Goal: Task Accomplishment & Management: Manage account settings

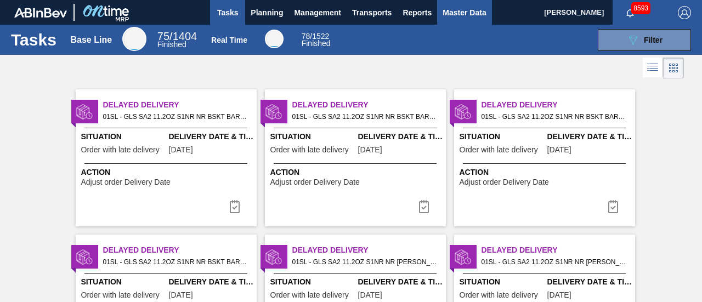
click at [451, 14] on span "Master Data" at bounding box center [464, 12] width 43 height 13
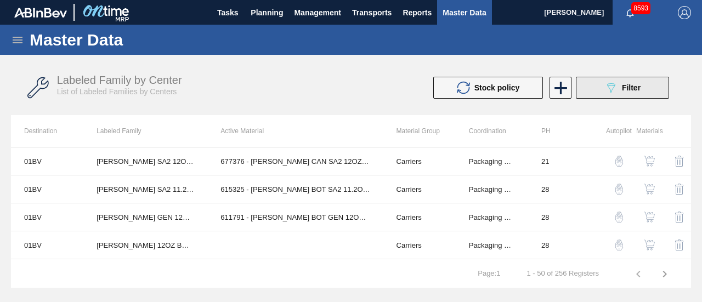
click at [603, 86] on button "089F7B8B-B2A5-4AFE-B5C0-19BA573D28AC Filter" at bounding box center [622, 88] width 93 height 22
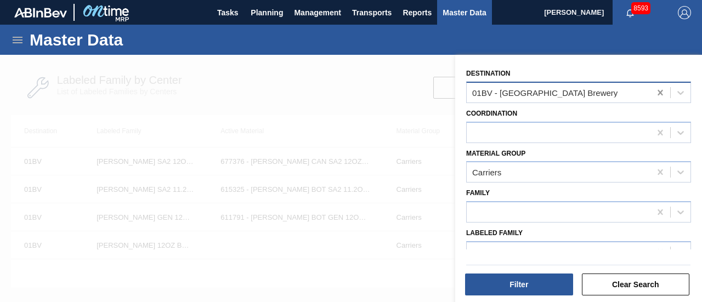
click at [658, 91] on icon at bounding box center [660, 92] width 5 height 5
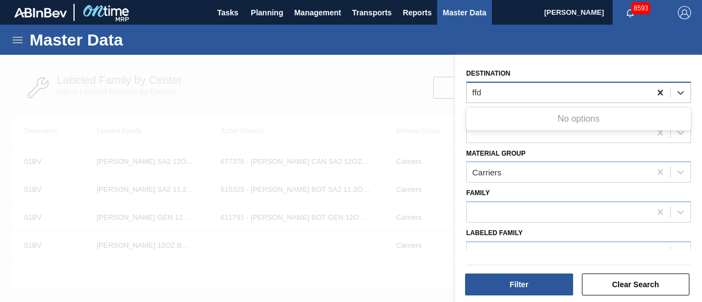
type input "ff"
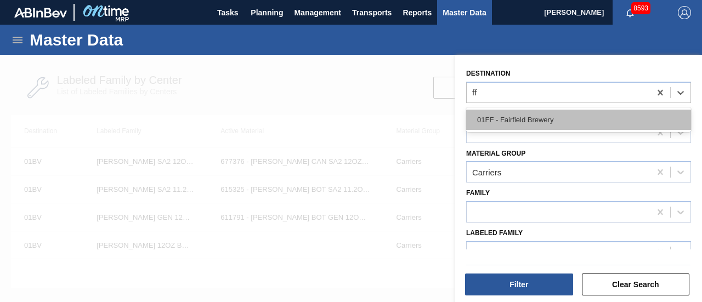
click at [599, 120] on div "01FF - Fairfield Brewery" at bounding box center [578, 120] width 225 height 20
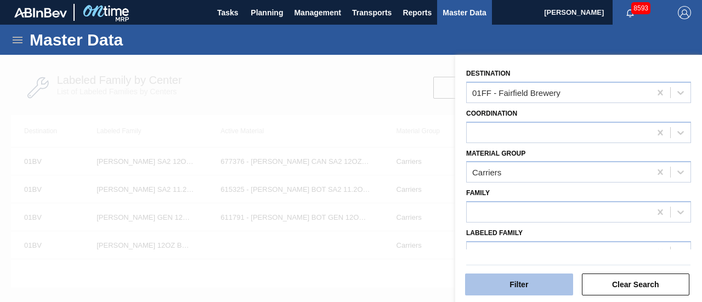
click at [527, 295] on button "Filter" at bounding box center [519, 285] width 108 height 22
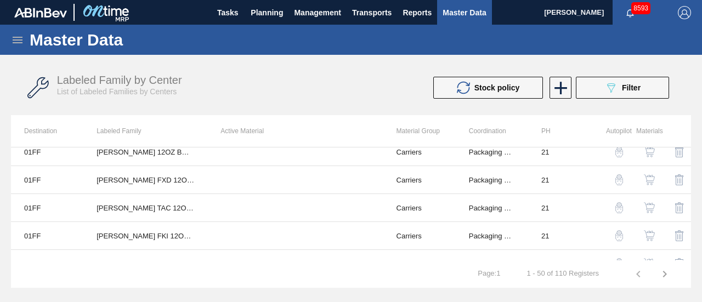
scroll to position [124, 0]
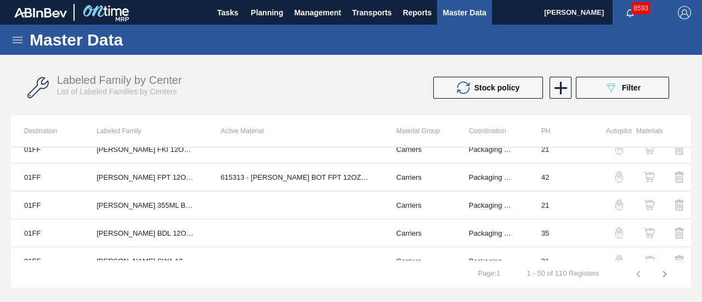
click at [670, 275] on icon "button" at bounding box center [664, 274] width 13 height 13
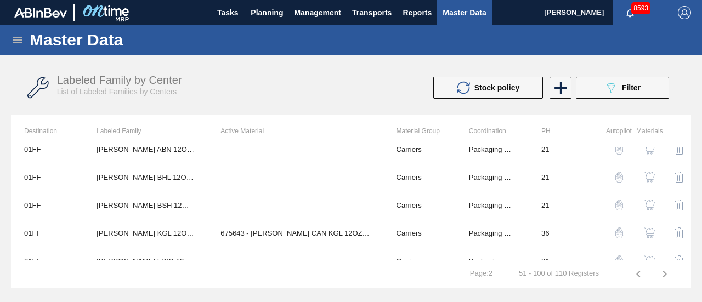
click at [666, 275] on icon "button" at bounding box center [665, 274] width 4 height 7
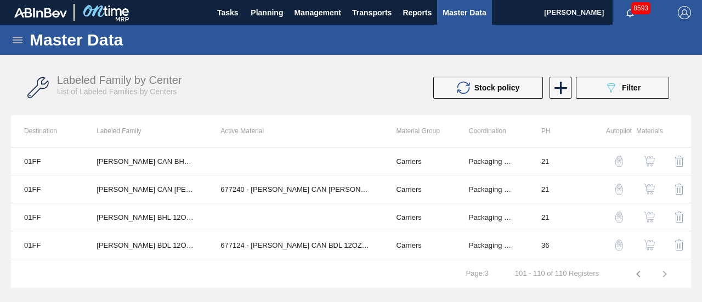
scroll to position [151, 0]
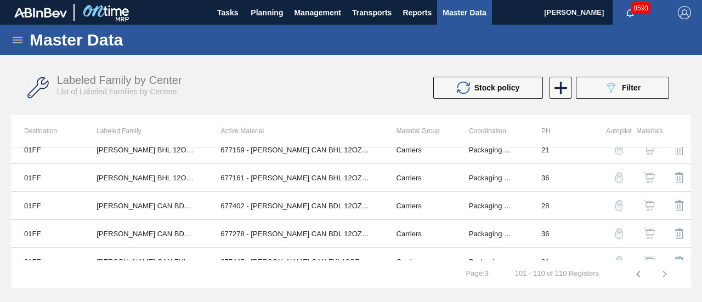
click at [637, 273] on icon "button" at bounding box center [638, 274] width 13 height 13
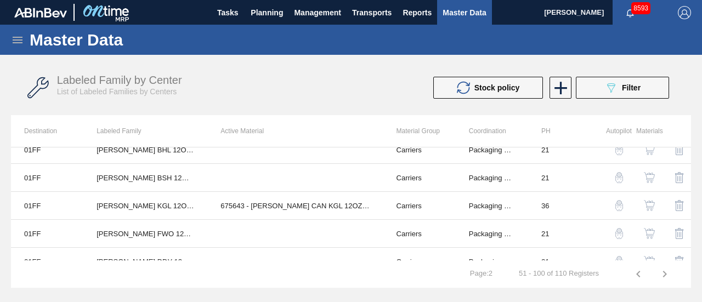
click at [641, 270] on icon "button" at bounding box center [638, 274] width 13 height 13
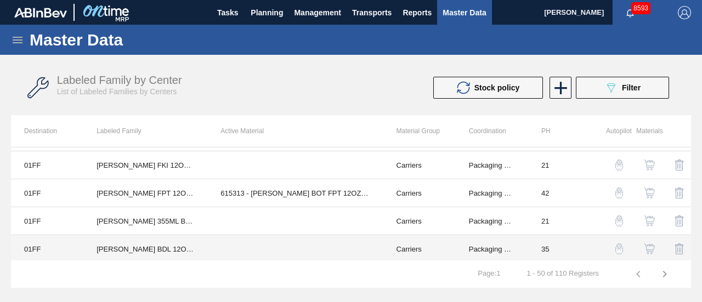
scroll to position [109, 0]
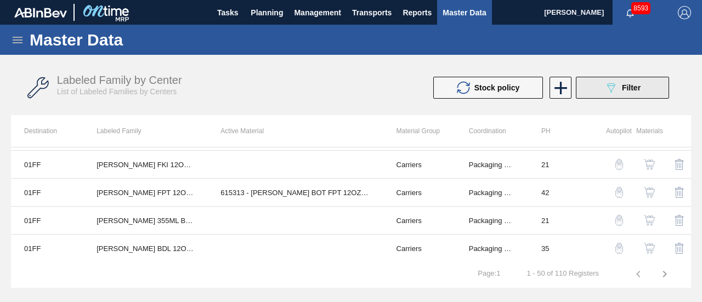
click at [642, 83] on button "089F7B8B-B2A5-4AFE-B5C0-19BA573D28AC Filter" at bounding box center [622, 88] width 93 height 22
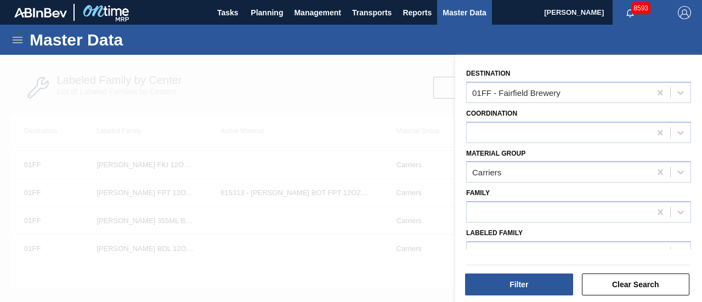
click at [519, 258] on div at bounding box center [578, 264] width 233 height 12
click at [511, 240] on div "Labeled Family" at bounding box center [578, 243] width 225 height 37
click at [502, 246] on div at bounding box center [559, 252] width 184 height 16
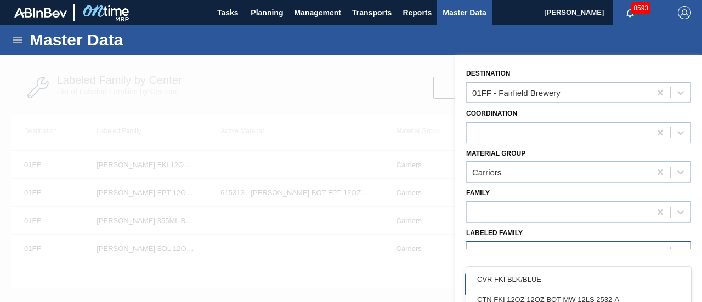
type Family "fki"
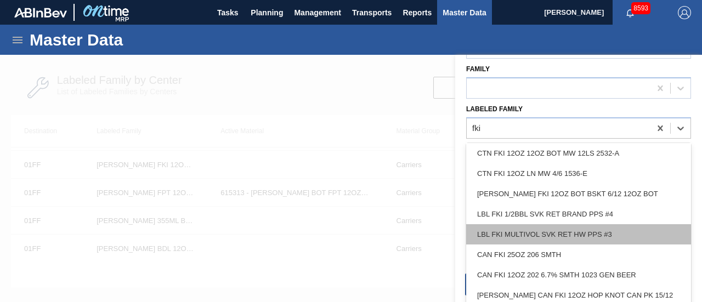
scroll to position [22, 0]
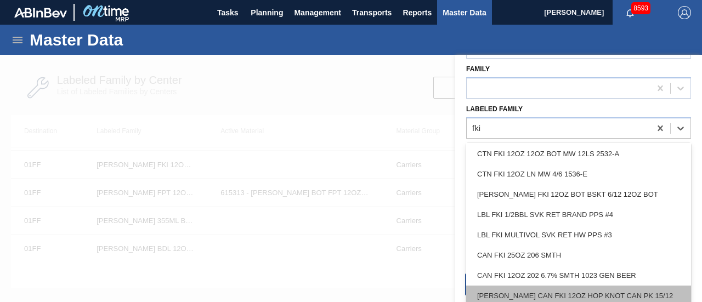
click at [612, 296] on div "[PERSON_NAME] CAN FKI 12OZ HOP KNOT CAN PK 15/12" at bounding box center [578, 296] width 225 height 20
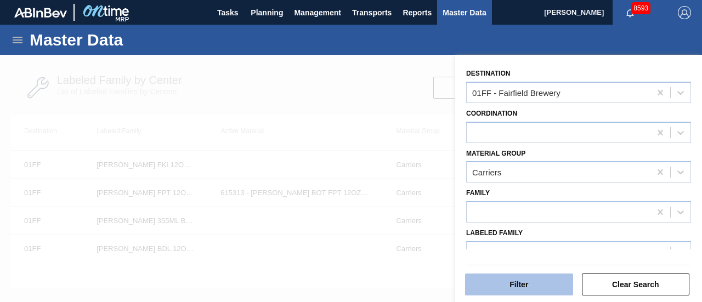
click at [529, 281] on button "Filter" at bounding box center [519, 285] width 108 height 22
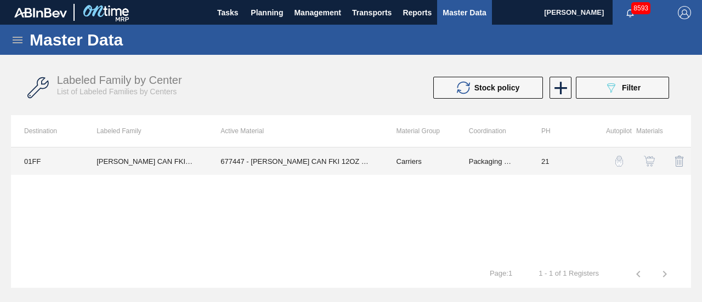
click at [301, 151] on td "677447 - [PERSON_NAME] CAN FKI 12OZ HOP KNOT CAN PK 15/12" at bounding box center [295, 161] width 176 height 27
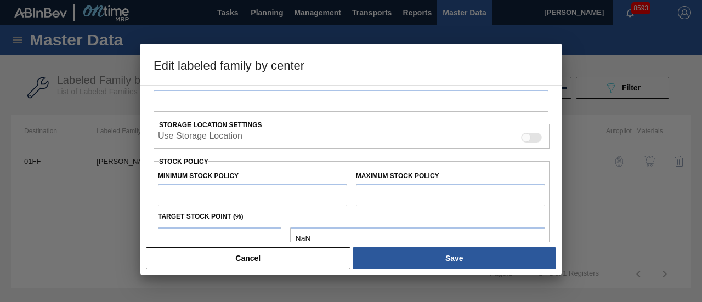
type input "Carriers"
type input "Can Carriers"
type input "[PERSON_NAME] CAN FKI 12OZ HOP KNOT CAN PK 15/12"
type input "01FF - Fairfield Brewery"
type input "21"
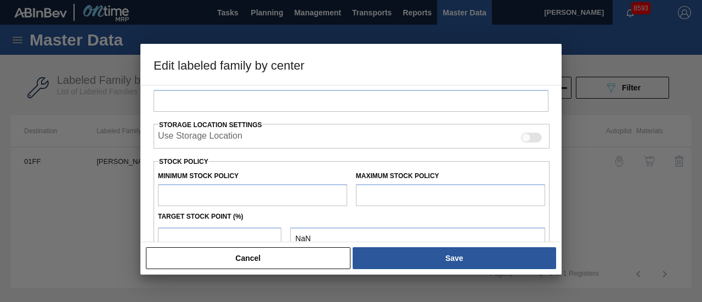
type input "0"
type input "25,000"
type input "0"
checkbox input "true"
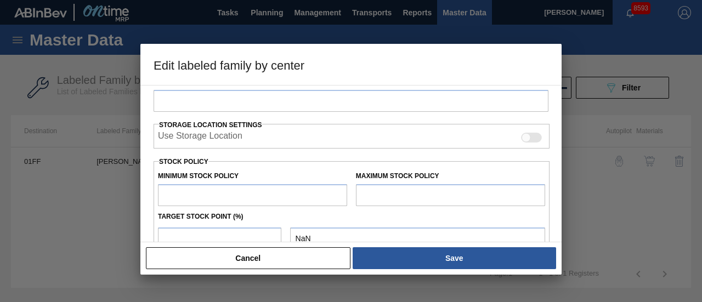
checkbox input "true"
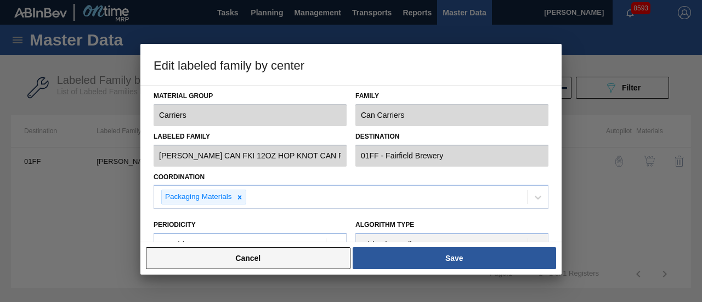
click at [225, 258] on button "Cancel" at bounding box center [248, 258] width 205 height 22
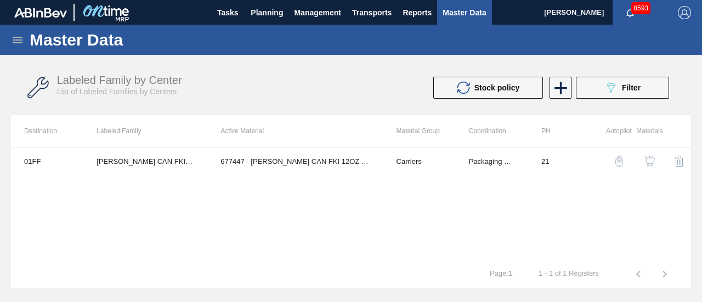
click at [648, 162] on img "button" at bounding box center [649, 161] width 11 height 11
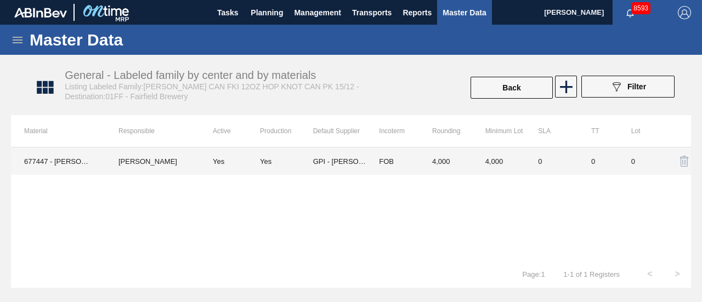
click at [316, 162] on td "GPI - [PERSON_NAME]" at bounding box center [339, 161] width 53 height 27
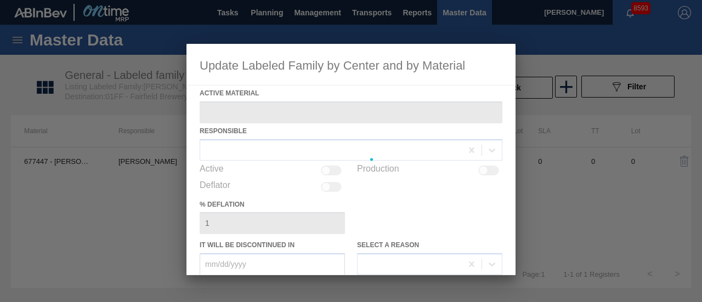
type Material "677447 - [PERSON_NAME] CAN FKI 12OZ HOP KNOT CAN PK 15/12"
checkbox input "true"
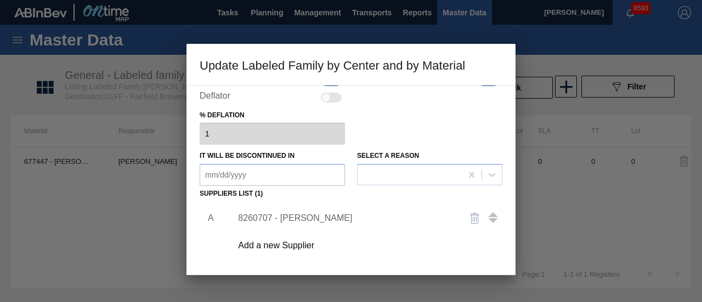
scroll to position [83, 0]
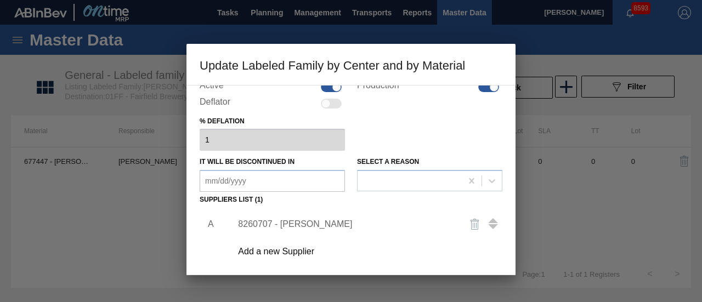
click at [311, 220] on div "8260707 - [PERSON_NAME]" at bounding box center [345, 224] width 215 height 10
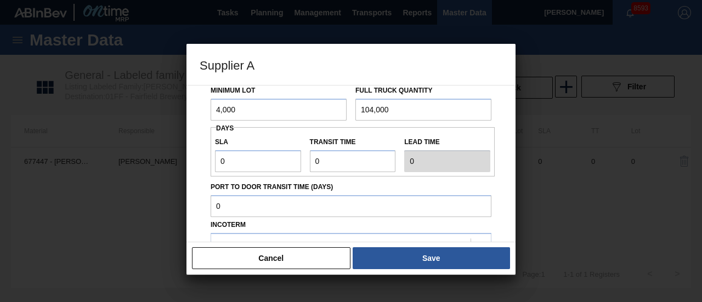
scroll to position [92, 0]
click at [265, 263] on button "Cancel" at bounding box center [271, 258] width 159 height 22
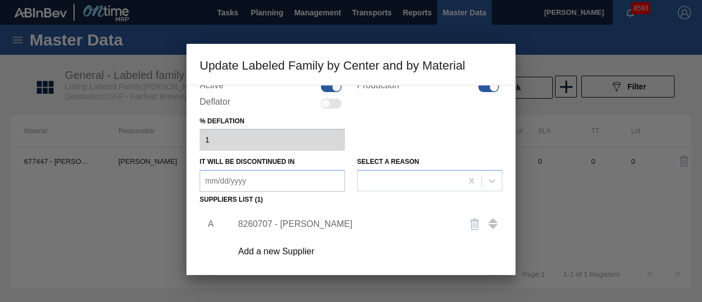
click at [274, 225] on div "8260707 - [PERSON_NAME]" at bounding box center [345, 224] width 215 height 10
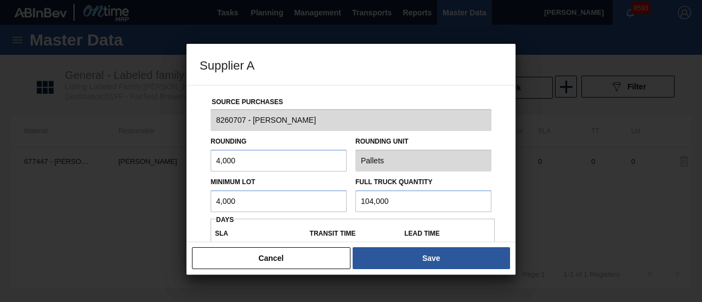
scroll to position [101, 0]
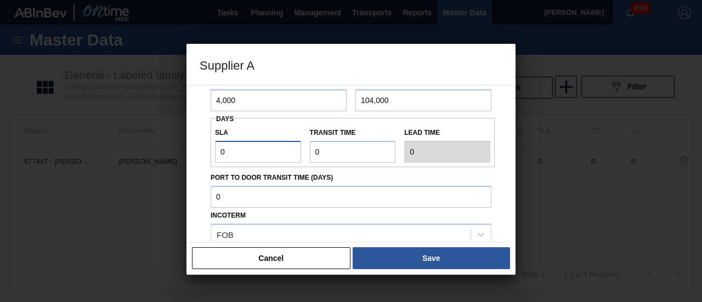
click at [242, 155] on input "0" at bounding box center [258, 152] width 86 height 22
type input "NaN"
type input "2"
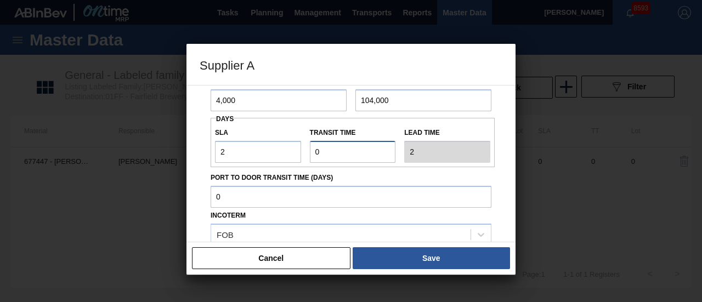
type input "2"
type input "4"
type input "2"
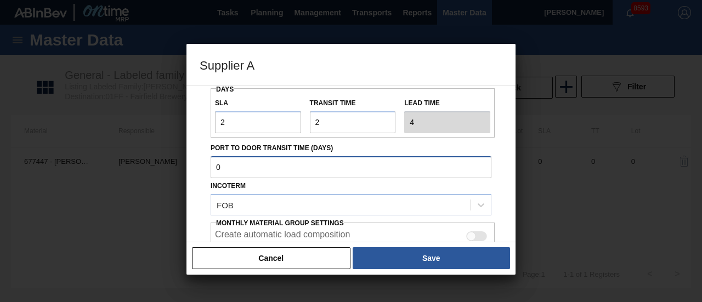
scroll to position [131, 0]
click at [245, 127] on input "2" at bounding box center [258, 122] width 86 height 22
type input "NaN"
type input "2"
type input "4"
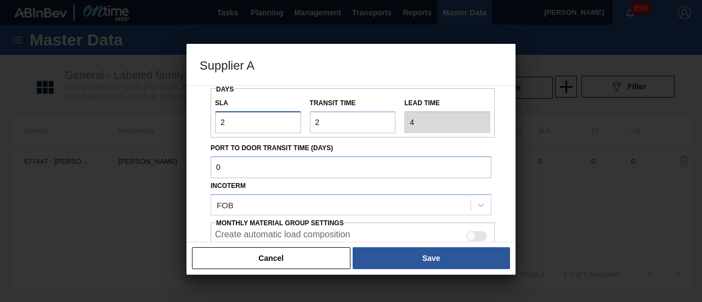
type input "NaN"
type input "7"
type input "9"
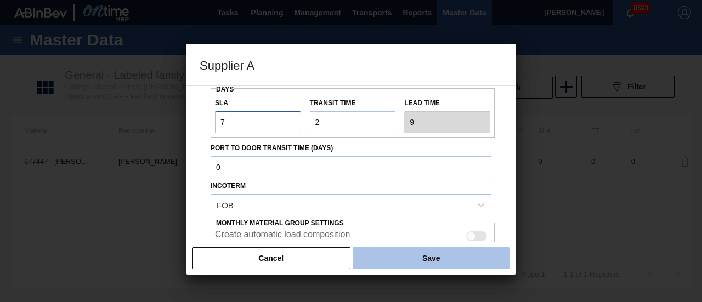
type input "7"
click at [398, 266] on button "Save" at bounding box center [431, 258] width 157 height 22
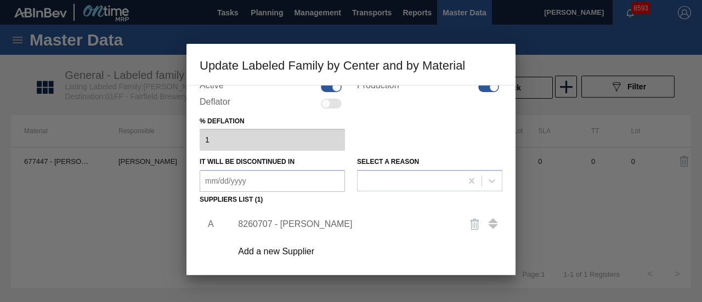
scroll to position [191, 0]
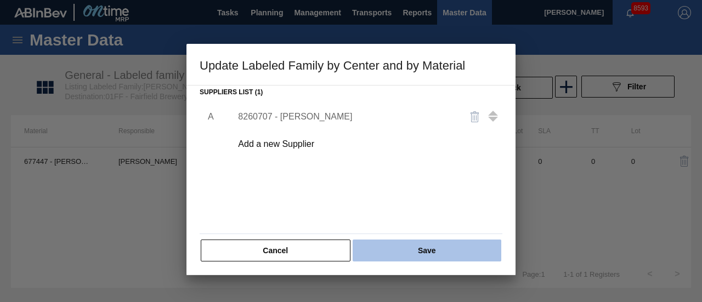
click at [413, 245] on button "Save" at bounding box center [427, 251] width 149 height 22
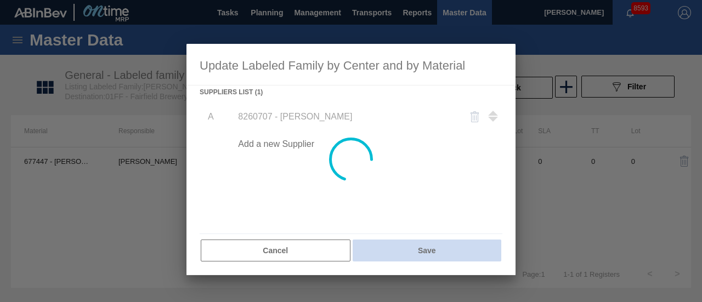
click at [413, 245] on div at bounding box center [351, 159] width 329 height 231
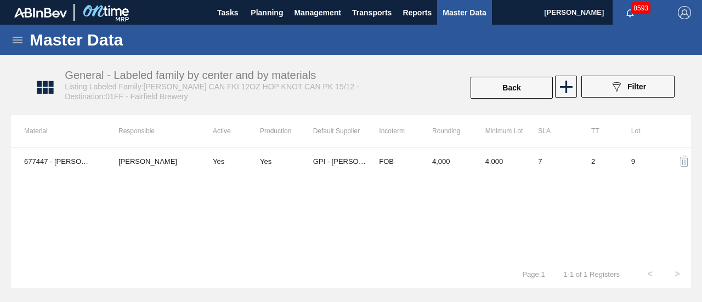
click at [22, 39] on icon at bounding box center [17, 39] width 13 height 13
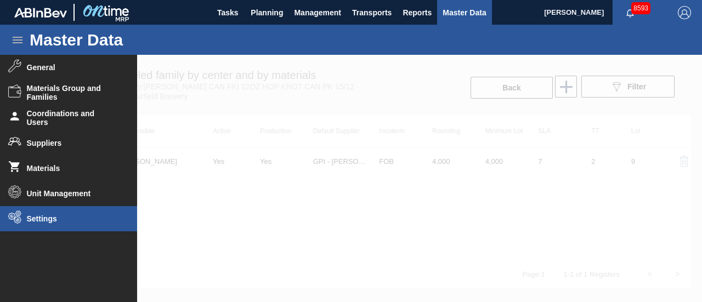
click at [52, 223] on span "Settings" at bounding box center [72, 218] width 91 height 9
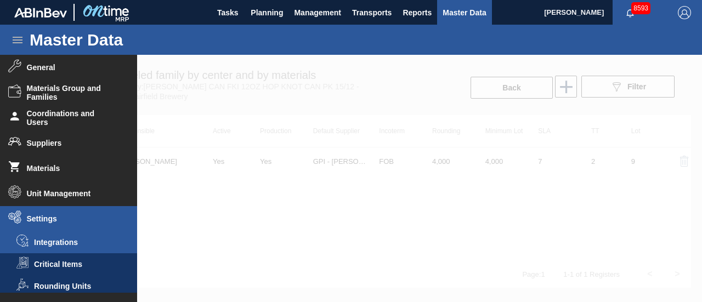
scroll to position [48, 0]
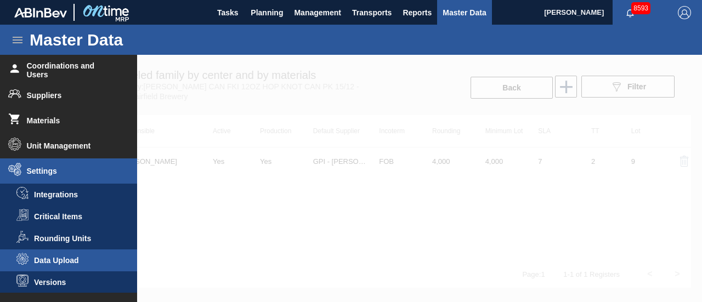
click at [61, 258] on span "Data Upload" at bounding box center [76, 260] width 84 height 9
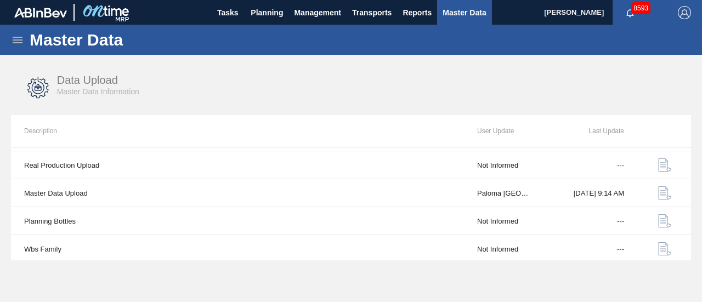
scroll to position [164, 0]
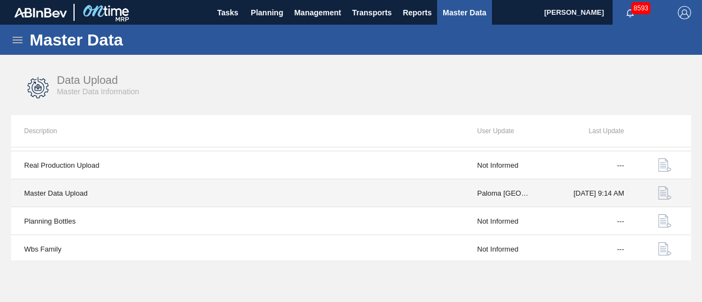
click at [659, 192] on img "button" at bounding box center [664, 193] width 13 height 13
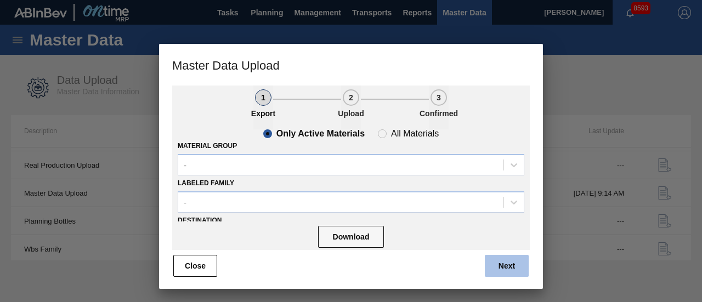
click at [496, 263] on button "Next" at bounding box center [507, 266] width 44 height 22
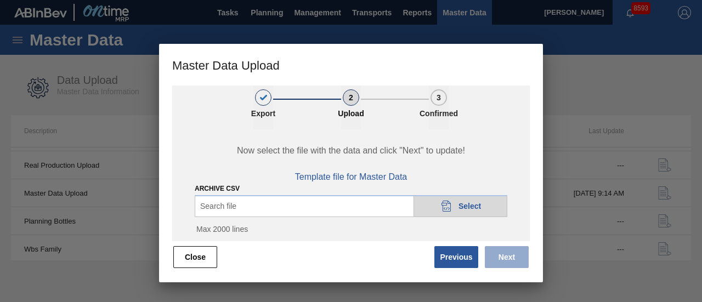
click at [448, 210] on icon "20DAD902-3625-4257-8FDA-0C0CB19E2A3D" at bounding box center [446, 206] width 13 height 13
click at [507, 261] on button "Next" at bounding box center [507, 257] width 44 height 22
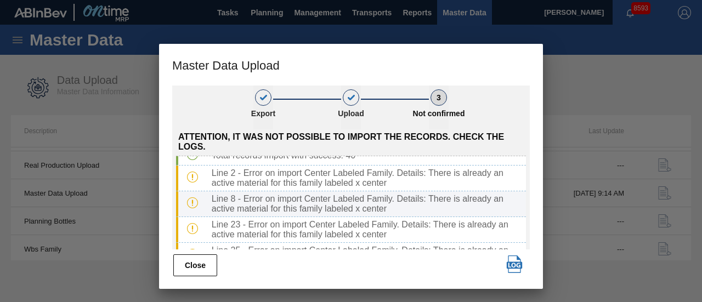
scroll to position [0, 0]
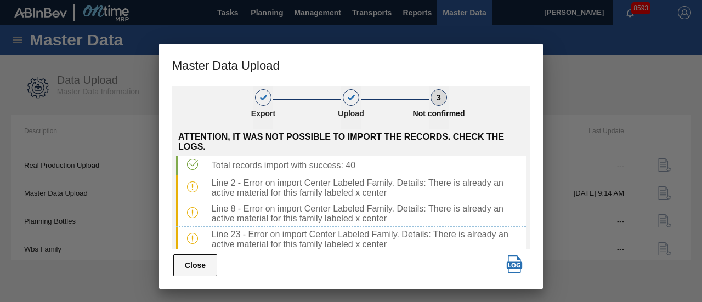
click at [187, 273] on button "Close" at bounding box center [195, 266] width 44 height 22
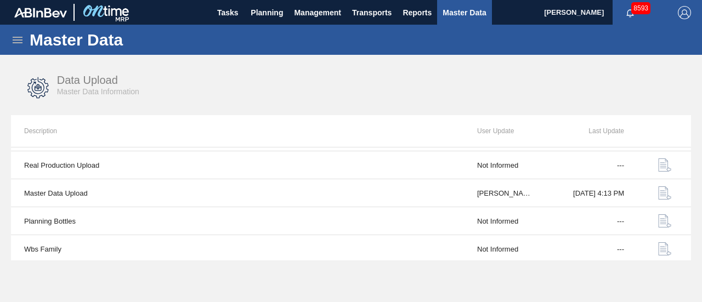
click at [26, 42] on div "Master Data" at bounding box center [351, 40] width 702 height 30
click at [21, 42] on icon at bounding box center [18, 40] width 10 height 7
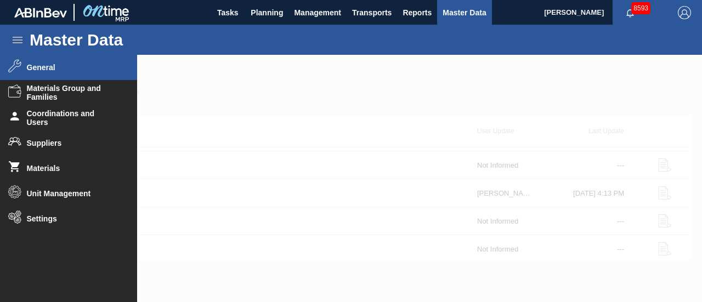
click at [42, 75] on li "General" at bounding box center [68, 67] width 137 height 25
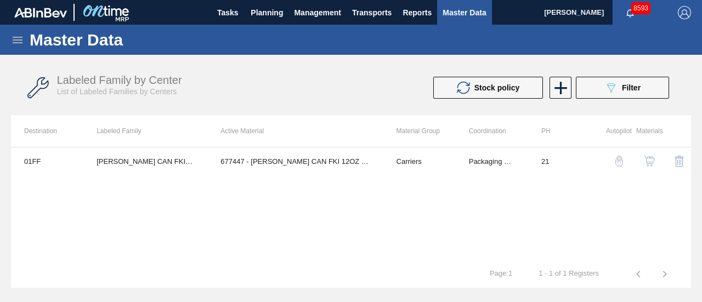
click at [631, 72] on div "Labeled Family by Center List of Labeled Families by Centers Stock policy 089F7…" at bounding box center [351, 87] width 680 height 41
click at [611, 87] on icon "089F7B8B-B2A5-4AFE-B5C0-19BA573D28AC" at bounding box center [610, 87] width 13 height 13
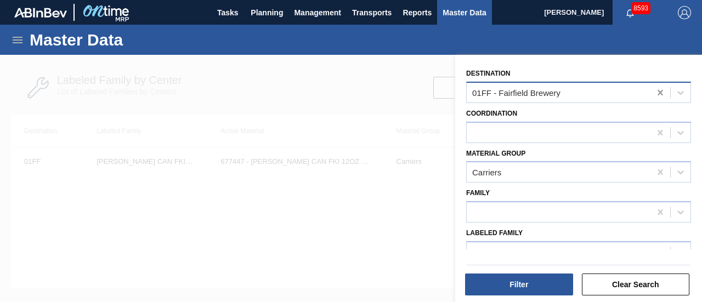
click at [655, 94] on icon at bounding box center [660, 92] width 11 height 11
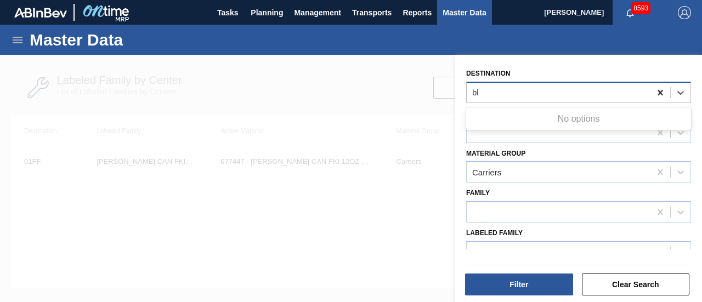
type input "b"
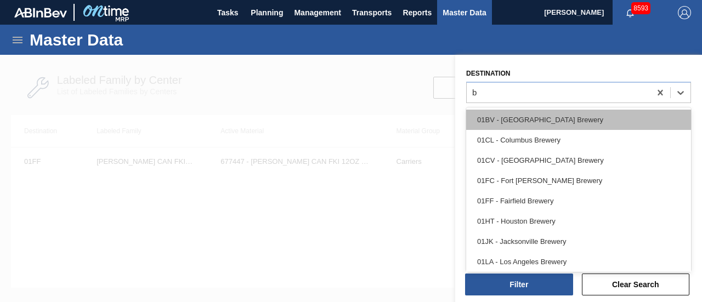
click at [594, 113] on div "01BV - [GEOGRAPHIC_DATA] Brewery" at bounding box center [578, 120] width 225 height 20
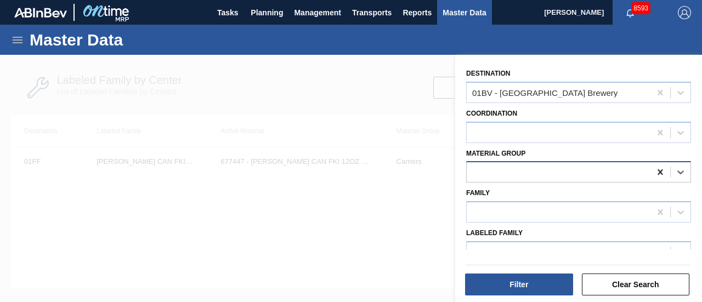
click at [656, 176] on icon at bounding box center [660, 172] width 11 height 11
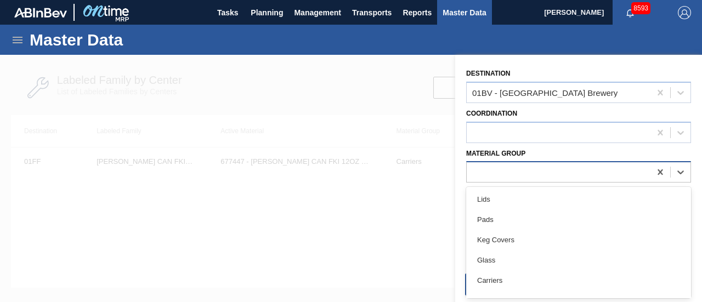
click at [608, 173] on div at bounding box center [559, 173] width 184 height 16
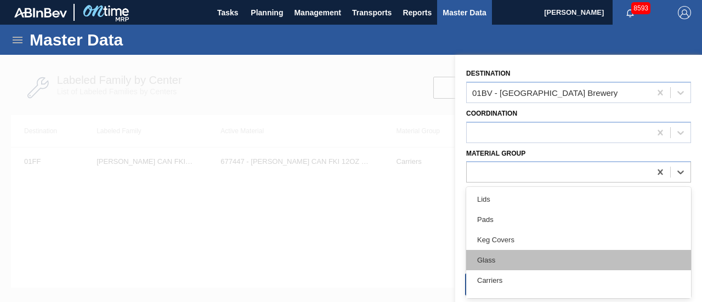
click at [520, 263] on div "Glass" at bounding box center [578, 260] width 225 height 20
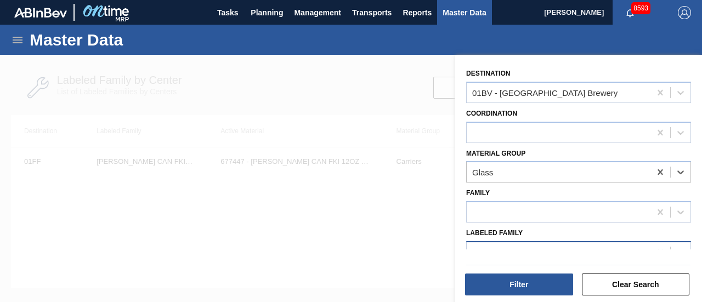
click at [660, 248] on icon at bounding box center [660, 252] width 11 height 11
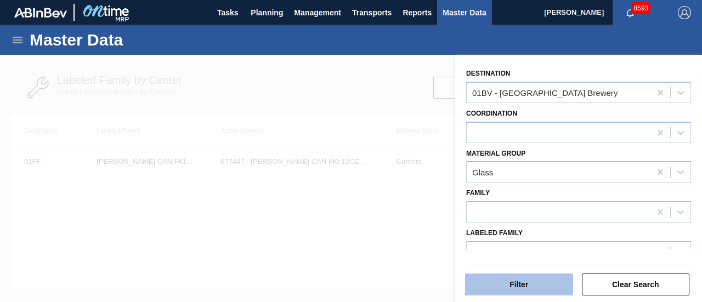
click at [552, 280] on button "Filter" at bounding box center [519, 285] width 108 height 22
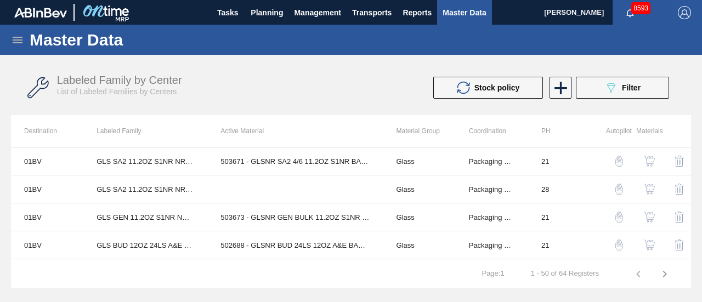
click at [313, 69] on div "Labeled Family by Center List of Labeled Families by Centers Stock policy 089F7…" at bounding box center [351, 87] width 680 height 41
click at [350, 279] on tr "1 - 50 of 64 Registers Page : 1" at bounding box center [351, 274] width 680 height 27
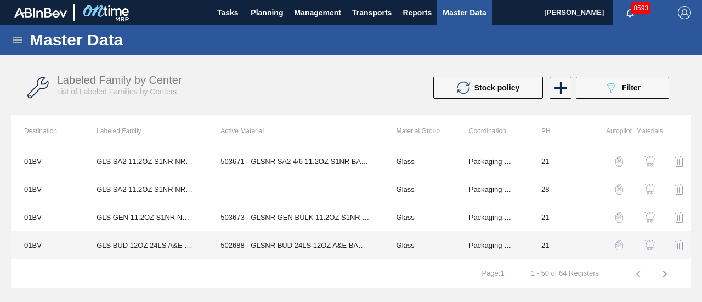
click at [282, 247] on td "502688 - GLSNR BUD 24LS 12OZ A&E BARE LS PREPR 12" at bounding box center [295, 245] width 176 height 28
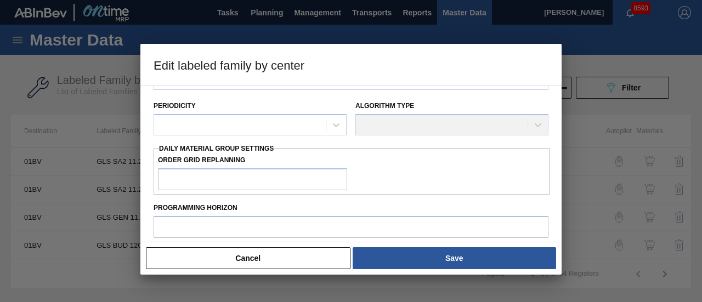
type input "Glass"
type input "GLS BUD 12OZ 24LS A&E NR AMBER LS PARTITIONLESS 1937-D"
type input "01BV - [GEOGRAPHIC_DATA] Brewery"
type input "21"
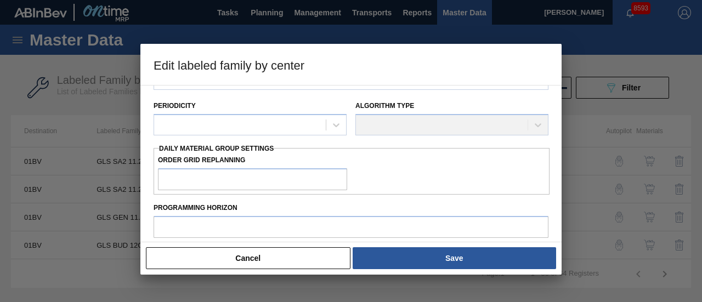
type input "0"
type input "10,000,000"
type input "0"
checkbox input "true"
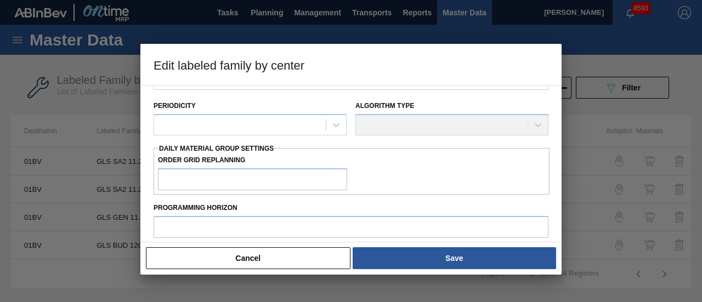
checkbox input "true"
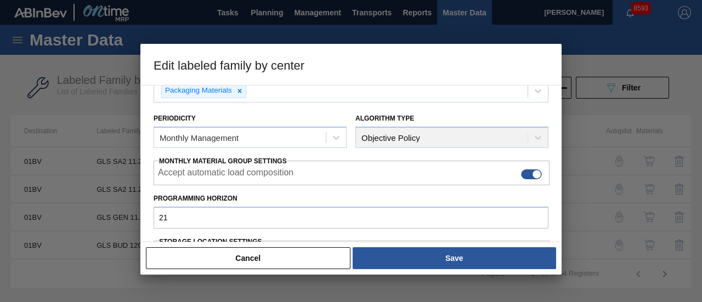
scroll to position [71, 0]
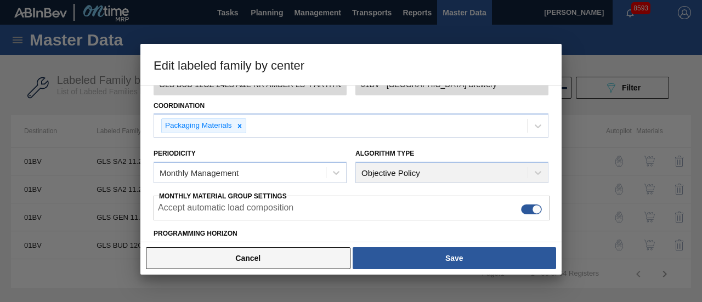
click at [280, 259] on button "Cancel" at bounding box center [248, 258] width 205 height 22
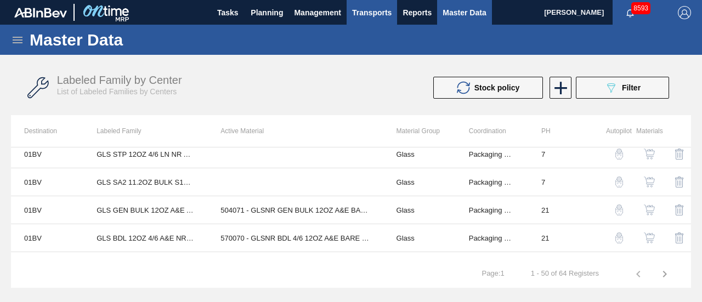
scroll to position [1276, 0]
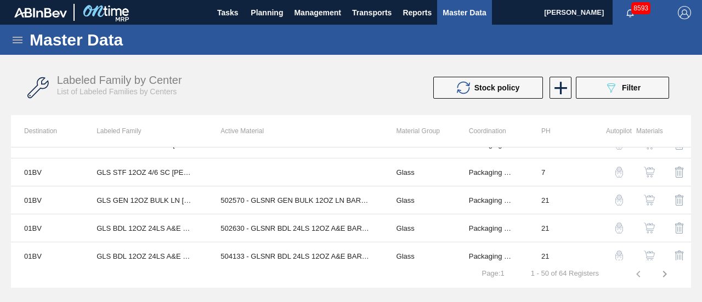
click at [666, 273] on icon "button" at bounding box center [664, 274] width 13 height 13
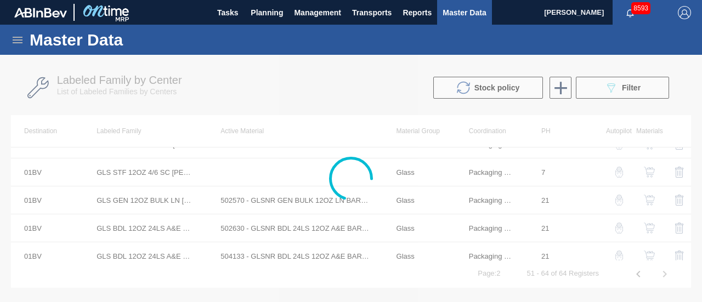
scroll to position [275, 0]
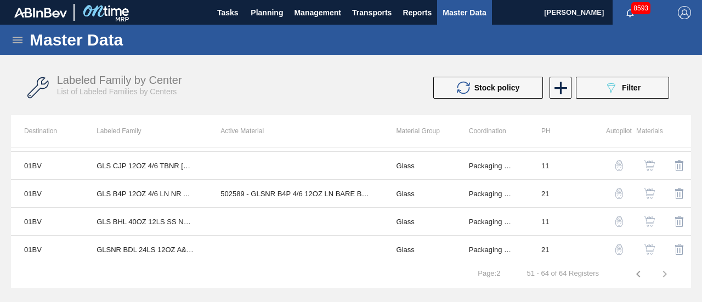
click at [638, 273] on icon "button" at bounding box center [638, 274] width 4 height 7
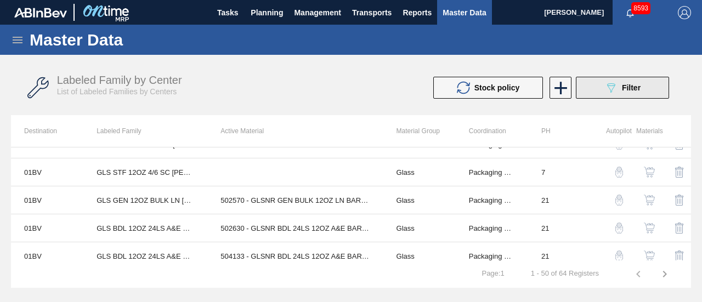
click at [616, 93] on icon "089F7B8B-B2A5-4AFE-B5C0-19BA573D28AC" at bounding box center [610, 87] width 13 height 13
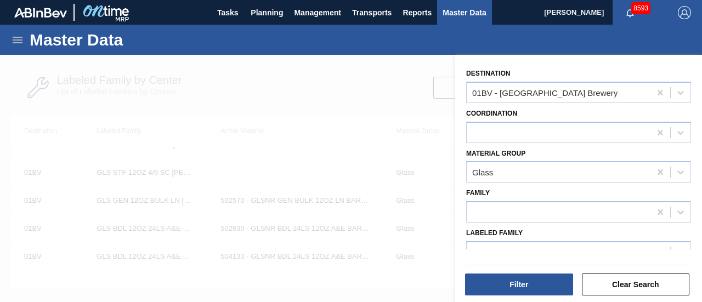
click at [544, 256] on div "Filter Clear Search" at bounding box center [574, 277] width 247 height 55
click at [538, 248] on div at bounding box center [559, 252] width 184 height 16
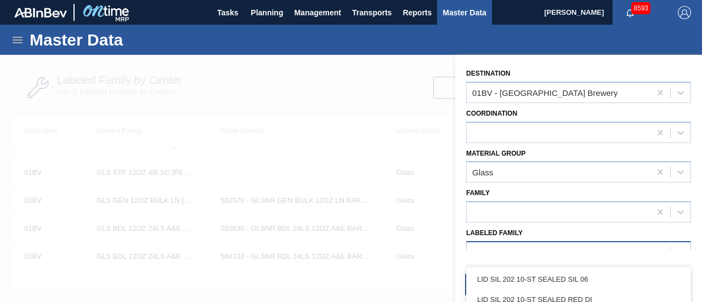
paste Family "GLS BUD 12OZ 24LS A&E NR AMBER LS PARTITIONLESS 1937-D"
type Family "GLS BUD 12OZ 24LS A&E NR AMBER LS PARTITIONLESS 1937-D"
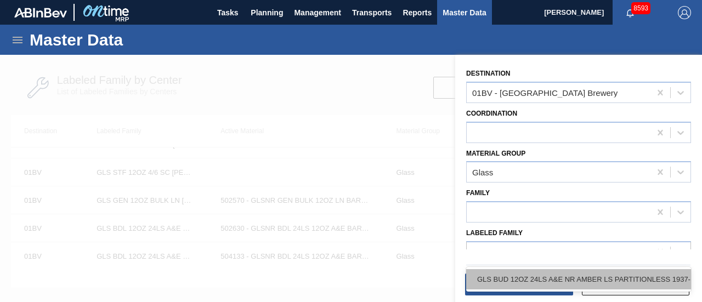
click at [520, 276] on div "GLS BUD 12OZ 24LS A&E NR AMBER LS PARTITIONLESS 1937-D" at bounding box center [578, 279] width 225 height 20
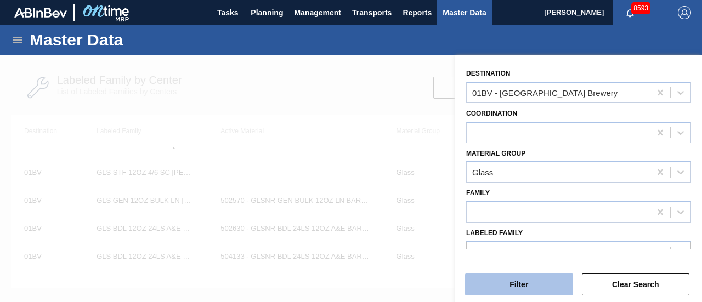
click at [521, 280] on button "Filter" at bounding box center [519, 285] width 108 height 22
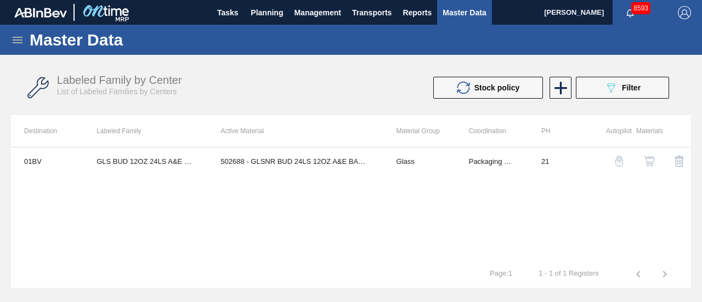
scroll to position [0, 0]
click at [630, 89] on span "Filter" at bounding box center [631, 87] width 19 height 9
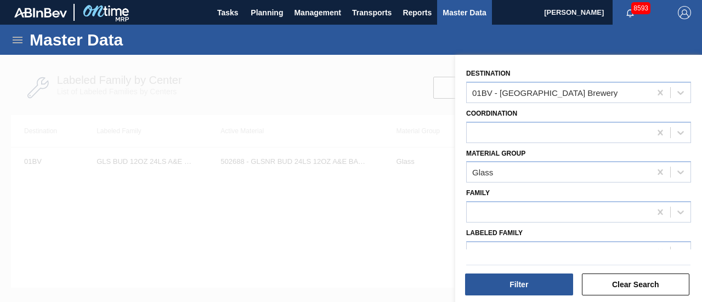
click at [319, 123] on div at bounding box center [351, 206] width 702 height 302
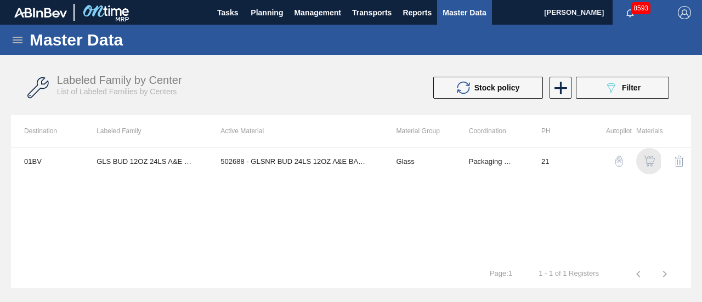
click at [649, 161] on img "button" at bounding box center [649, 161] width 11 height 11
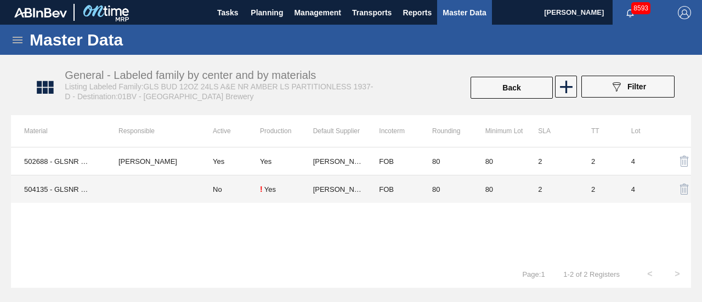
click at [321, 189] on td "[PERSON_NAME]" at bounding box center [339, 190] width 53 height 28
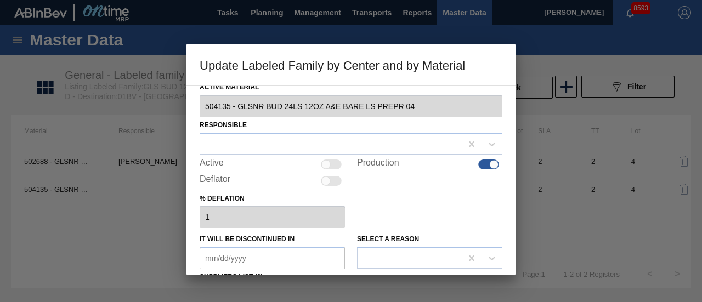
scroll to position [7, 0]
click at [326, 161] on div at bounding box center [325, 163] width 9 height 9
checkbox input "true"
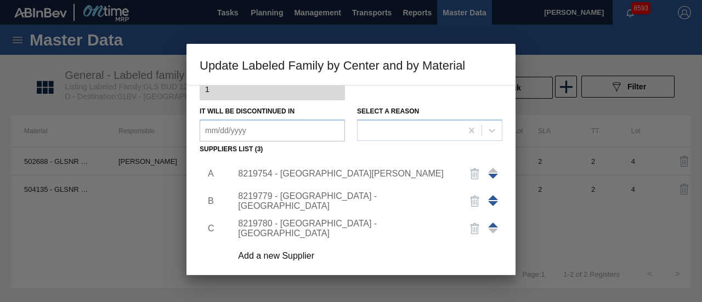
scroll to position [191, 0]
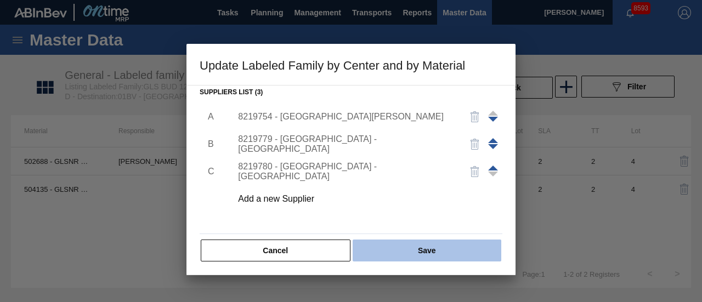
click at [426, 255] on button "Save" at bounding box center [427, 251] width 149 height 22
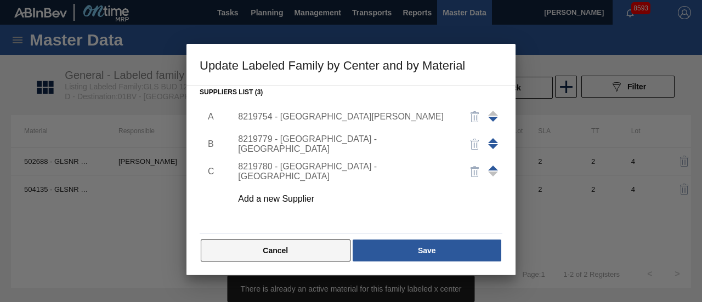
click at [318, 257] on button "Cancel" at bounding box center [276, 251] width 150 height 22
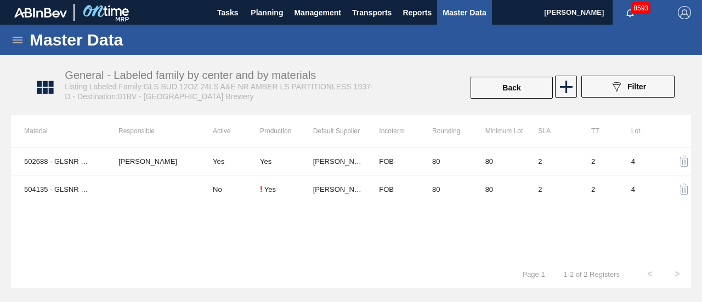
click at [523, 99] on div "Back" at bounding box center [512, 88] width 84 height 24
click at [520, 93] on button "Back" at bounding box center [512, 88] width 82 height 22
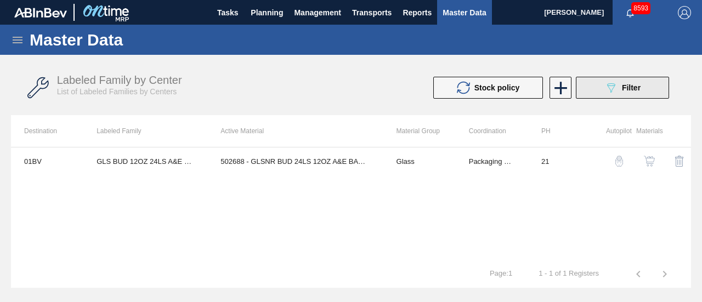
click at [620, 92] on div "089F7B8B-B2A5-4AFE-B5C0-19BA573D28AC Filter" at bounding box center [622, 87] width 36 height 13
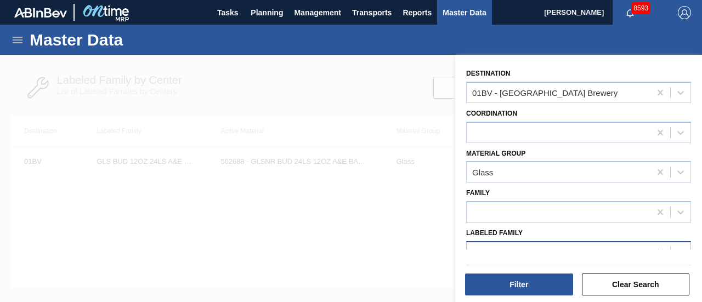
click at [659, 247] on icon at bounding box center [660, 252] width 11 height 11
paste Family "GLS GEN BULK 12OZ A&E AMBER LS"
type Family "GLS GEN BULK 12OZ A&E AMBER LS"
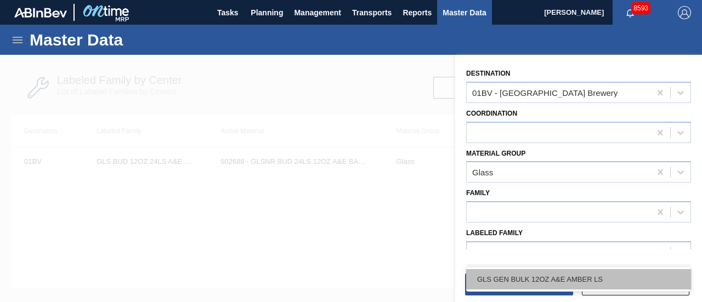
click at [523, 276] on div "GLS GEN BULK 12OZ A&E AMBER LS" at bounding box center [578, 279] width 225 height 20
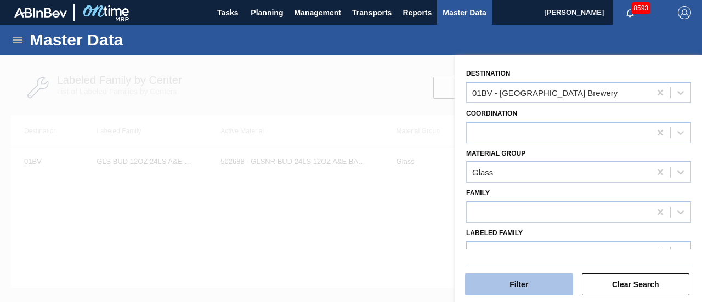
click at [531, 282] on button "Filter" at bounding box center [519, 285] width 108 height 22
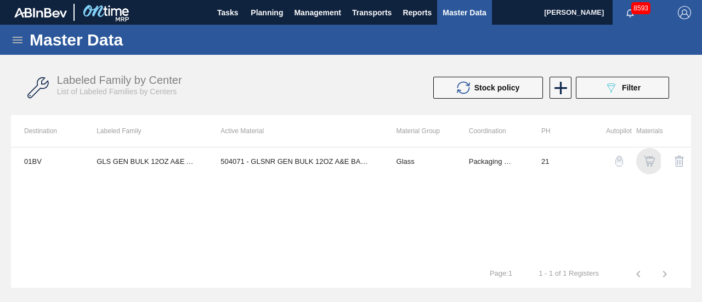
click at [653, 161] on img "button" at bounding box center [649, 161] width 11 height 11
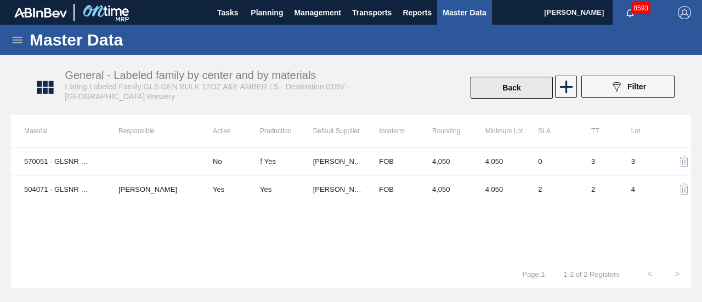
click at [522, 92] on button "Back" at bounding box center [512, 88] width 82 height 22
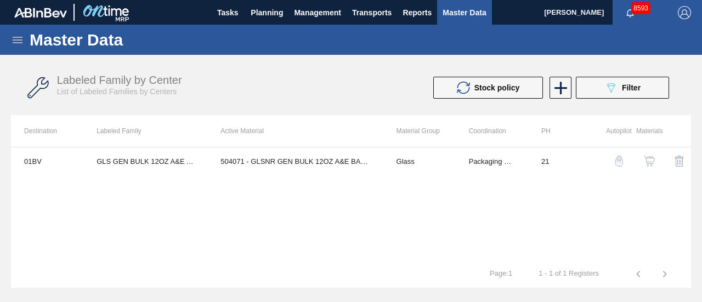
click at [11, 42] on icon at bounding box center [17, 39] width 13 height 13
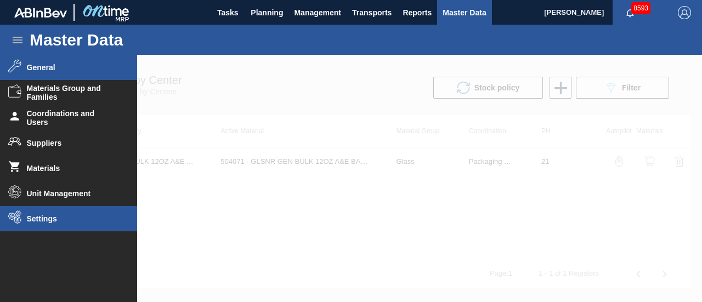
click at [42, 214] on span "Settings" at bounding box center [72, 218] width 91 height 9
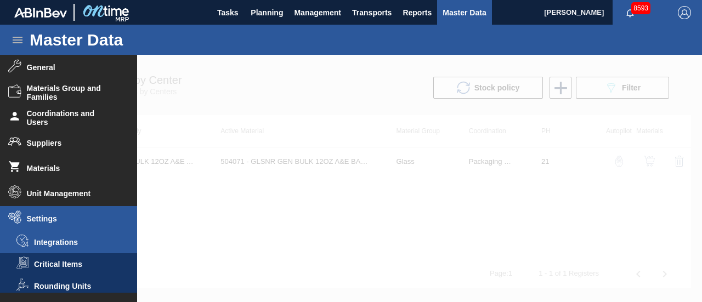
scroll to position [48, 0]
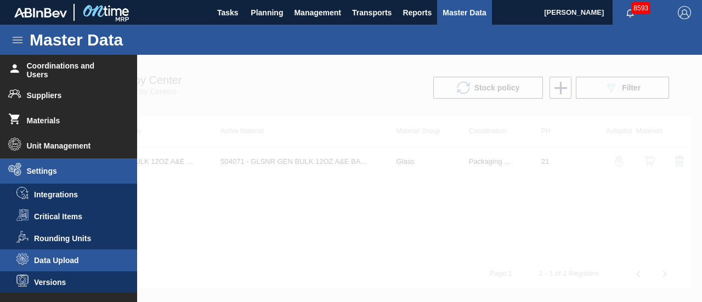
click at [60, 253] on li "Data Upload" at bounding box center [68, 261] width 137 height 22
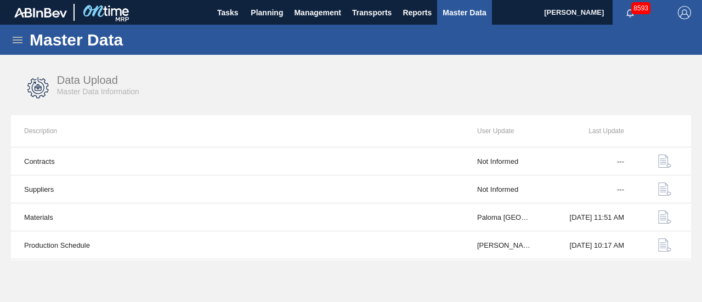
click at [15, 37] on icon at bounding box center [18, 40] width 10 height 7
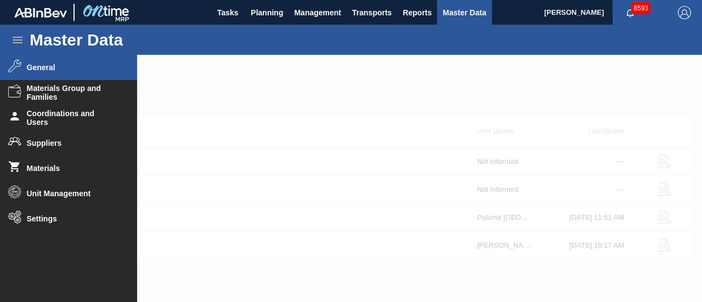
click at [52, 71] on span "General" at bounding box center [72, 67] width 91 height 9
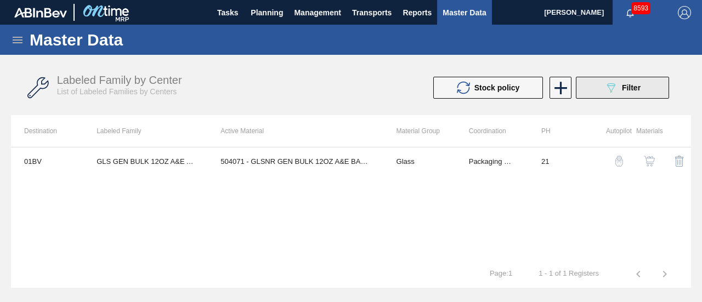
click at [601, 81] on button "089F7B8B-B2A5-4AFE-B5C0-19BA573D28AC Filter" at bounding box center [622, 88] width 93 height 22
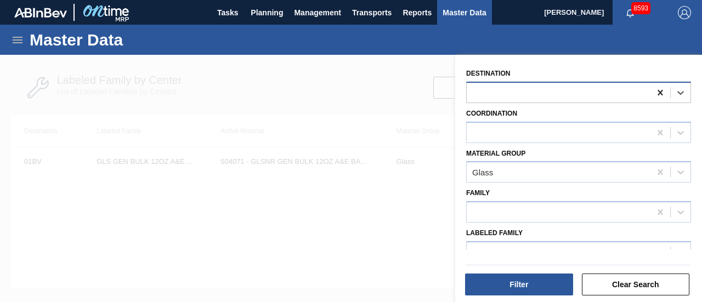
click at [658, 89] on icon at bounding box center [660, 92] width 11 height 11
type input "f"
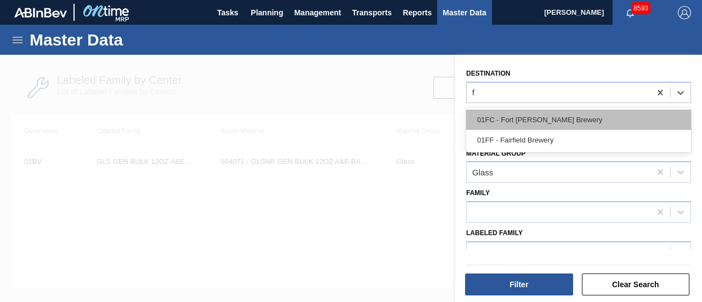
click at [598, 110] on div "01FC - Fort [PERSON_NAME] Brewery" at bounding box center [578, 120] width 225 height 20
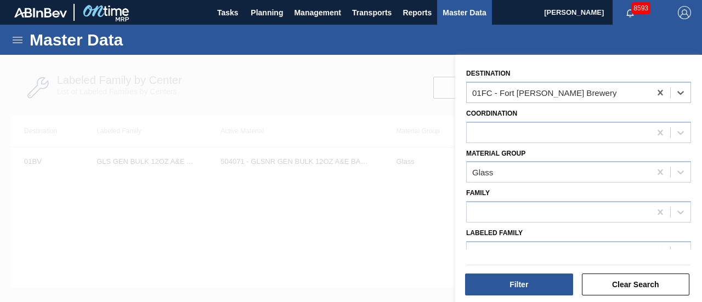
click at [660, 250] on div "Filter Clear Search" at bounding box center [574, 277] width 247 height 55
click at [660, 247] on icon at bounding box center [660, 252] width 11 height 11
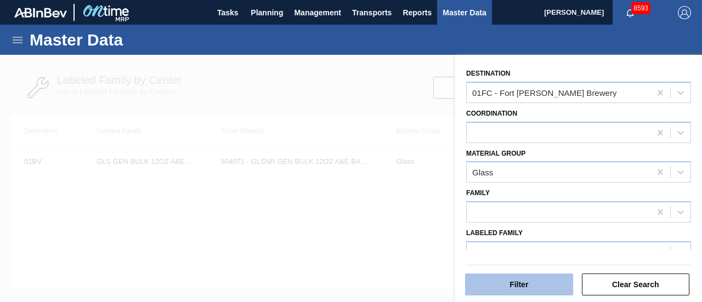
click at [533, 279] on button "Filter" at bounding box center [519, 285] width 108 height 22
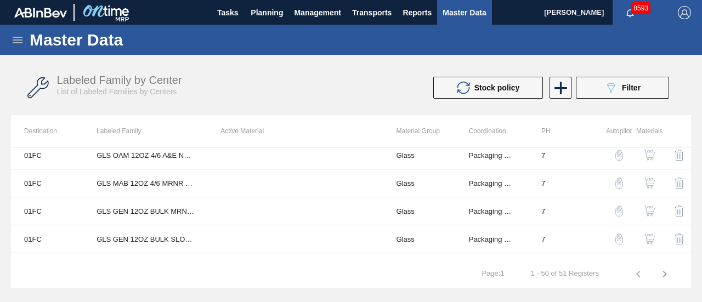
scroll to position [1276, 0]
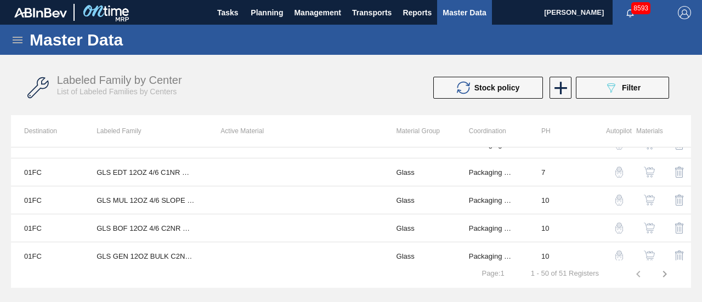
click at [663, 272] on icon "button" at bounding box center [665, 274] width 4 height 7
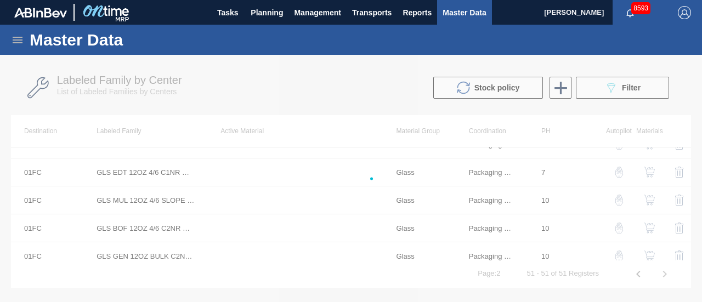
scroll to position [0, 0]
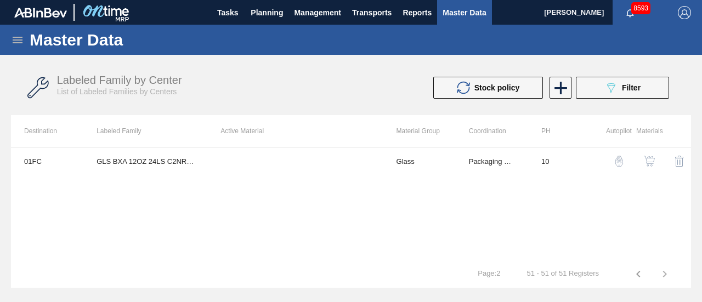
click at [21, 38] on icon at bounding box center [17, 39] width 13 height 13
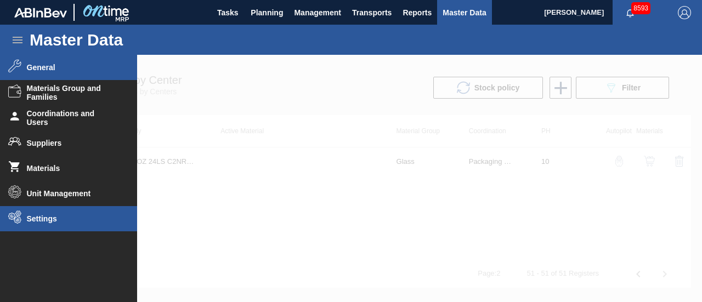
click at [39, 210] on li "Settings" at bounding box center [68, 218] width 137 height 25
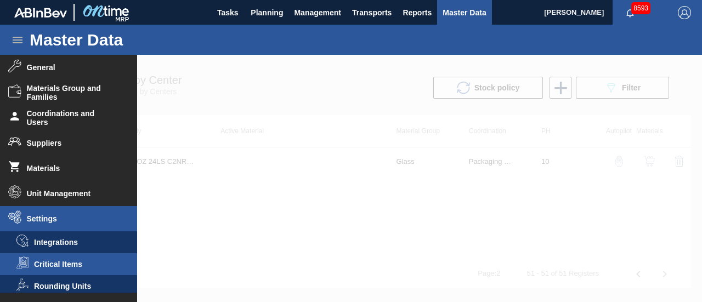
scroll to position [48, 0]
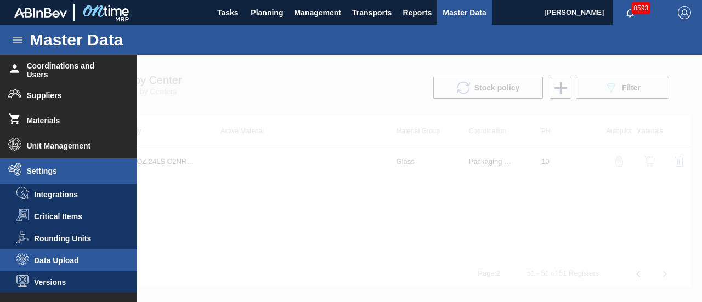
click at [67, 255] on li "Data Upload" at bounding box center [68, 261] width 137 height 22
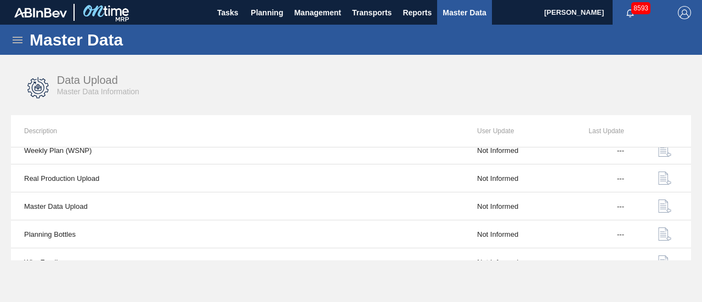
scroll to position [154, 0]
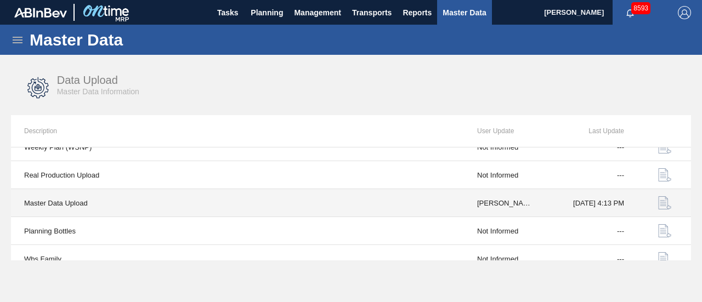
click at [662, 199] on img "button" at bounding box center [664, 202] width 13 height 13
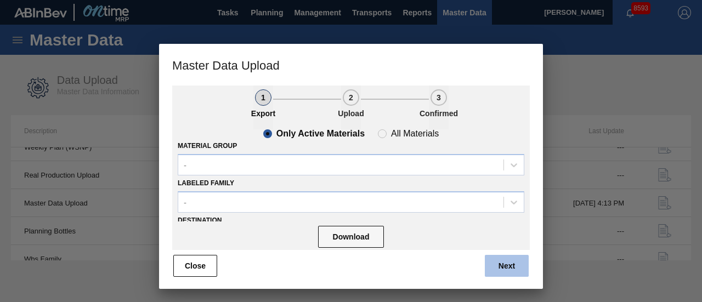
click at [498, 260] on button "Next" at bounding box center [507, 266] width 44 height 22
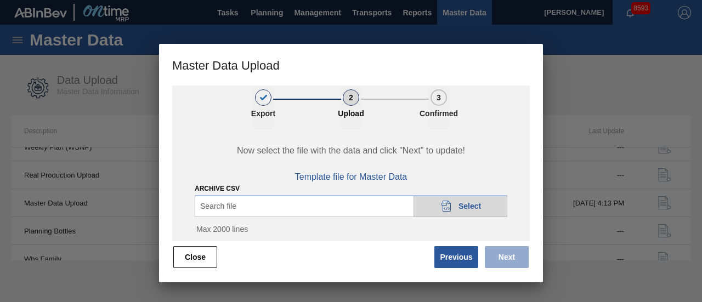
click at [477, 202] on span "Select" at bounding box center [470, 206] width 22 height 9
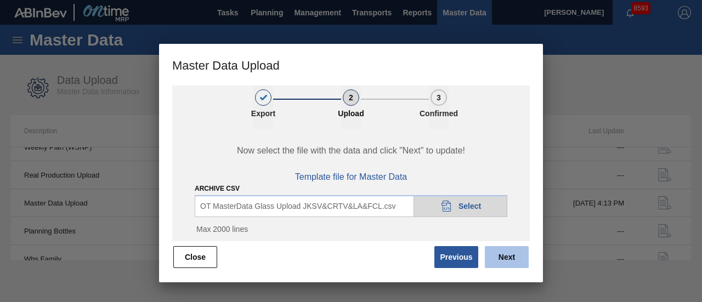
click at [506, 260] on button "Next" at bounding box center [507, 257] width 44 height 22
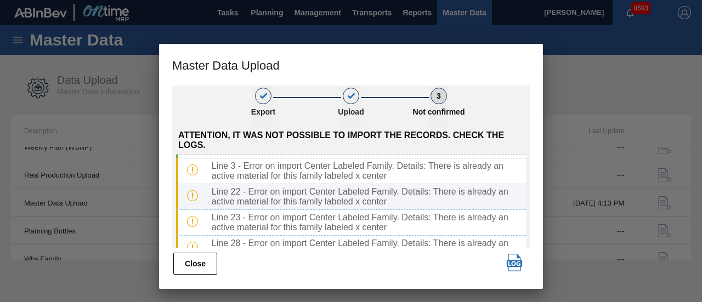
scroll to position [0, 0]
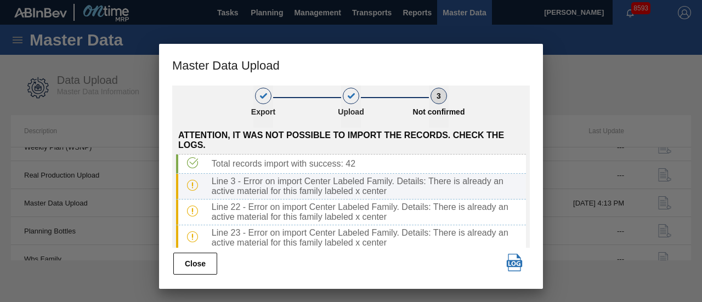
click at [248, 186] on div "Line 3 - Error on import Center Labeled Family. Details: There is already an ac…" at bounding box center [366, 187] width 319 height 20
click at [191, 183] on img at bounding box center [192, 185] width 11 height 11
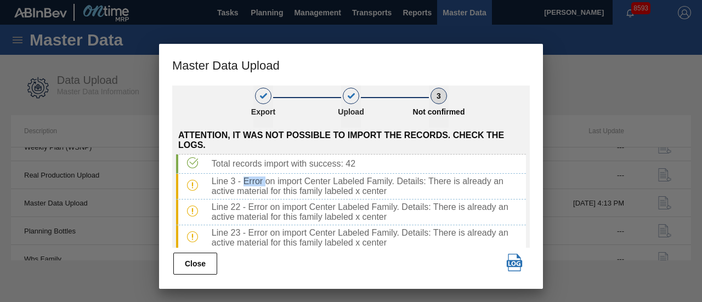
click at [512, 264] on img "button" at bounding box center [515, 263] width 18 height 18
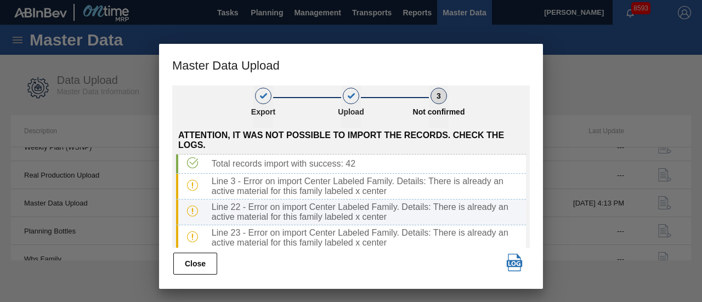
click at [398, 210] on div "Line 22 - Error on import Center Labeled Family. Details: There is already an a…" at bounding box center [366, 212] width 319 height 20
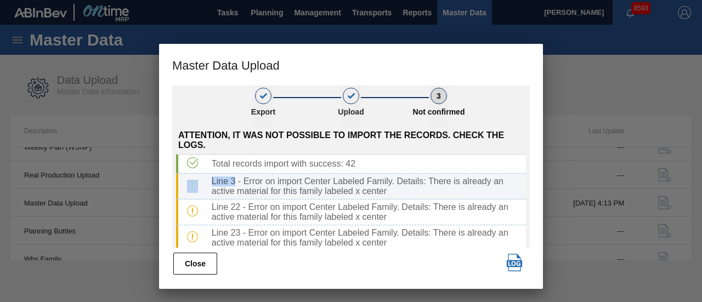
drag, startPoint x: 236, startPoint y: 182, endPoint x: 180, endPoint y: 185, distance: 56.0
click at [180, 185] on div "Line 3 - Error on import Center Labeled Family. Details: There is already an ac…" at bounding box center [351, 187] width 350 height 26
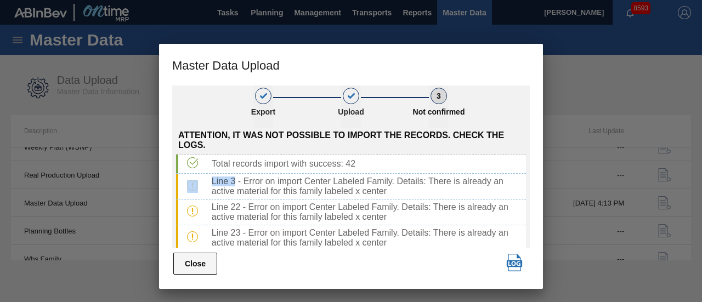
click at [212, 263] on button "Close" at bounding box center [195, 264] width 44 height 22
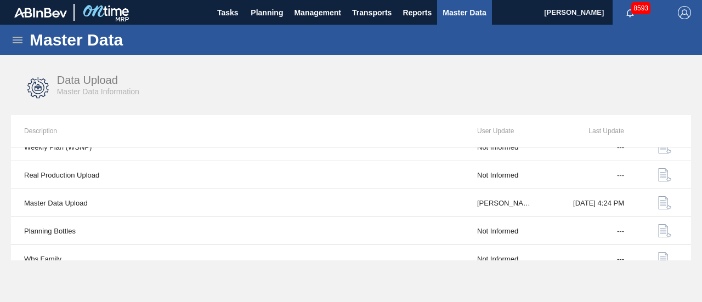
click at [18, 40] on icon at bounding box center [18, 40] width 10 height 7
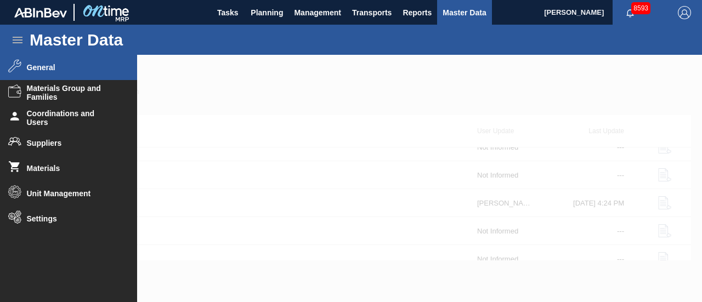
click at [42, 73] on li "General" at bounding box center [68, 67] width 137 height 25
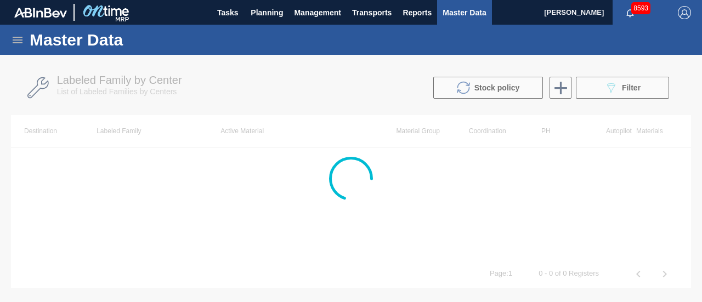
click at [619, 100] on div at bounding box center [351, 178] width 702 height 247
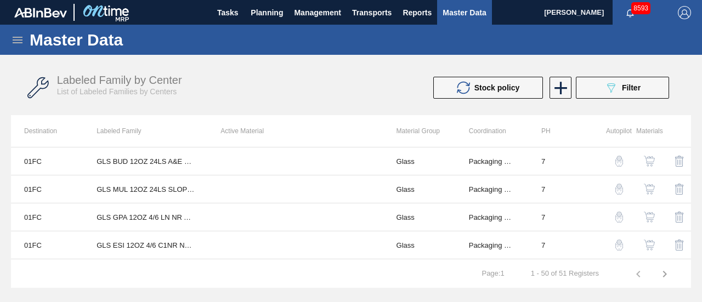
click at [609, 93] on icon "089F7B8B-B2A5-4AFE-B5C0-19BA573D28AC" at bounding box center [610, 87] width 13 height 13
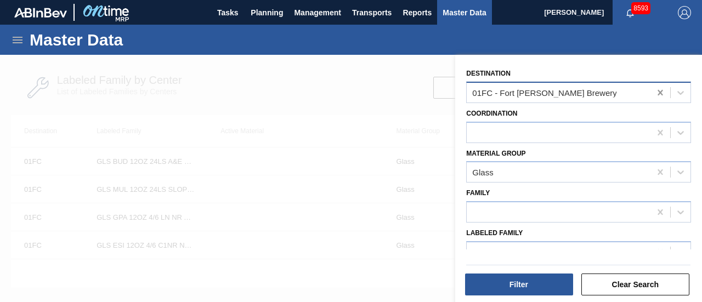
click at [659, 93] on icon at bounding box center [660, 92] width 5 height 5
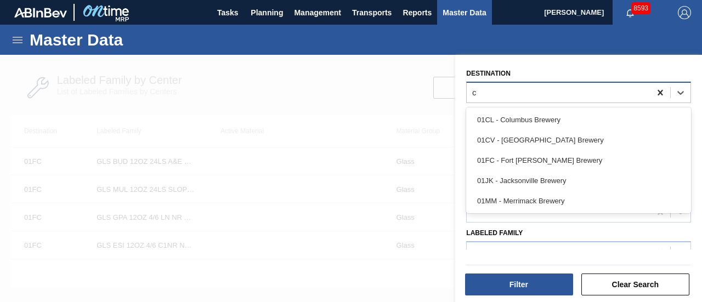
type input "cv"
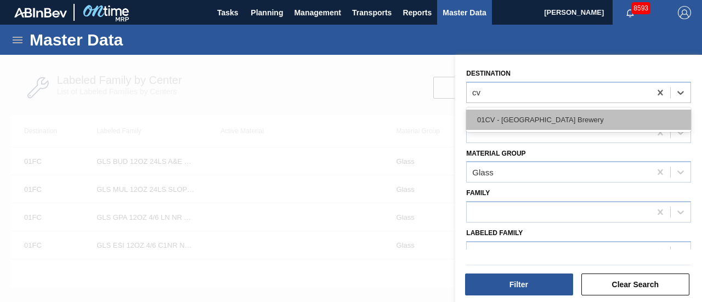
click at [626, 123] on div "01CV - [GEOGRAPHIC_DATA] Brewery" at bounding box center [578, 120] width 225 height 20
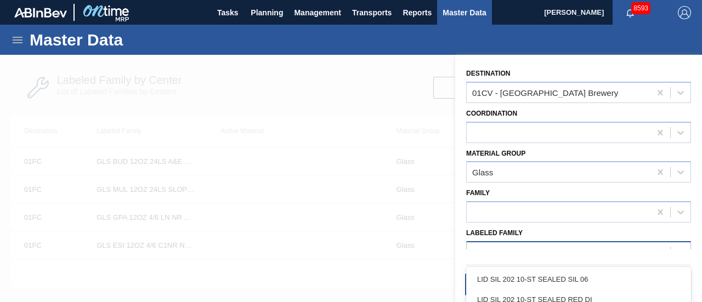
click at [518, 245] on div at bounding box center [559, 252] width 184 height 16
paste Family "GLS BUD 12OZ 24LS A&E NR AMBER LS PARTITIONLESS 1937-D"
type Family "GLS BUD 12OZ 24LS A&E NR AMBER LS PARTITIONLESS 1937-D"
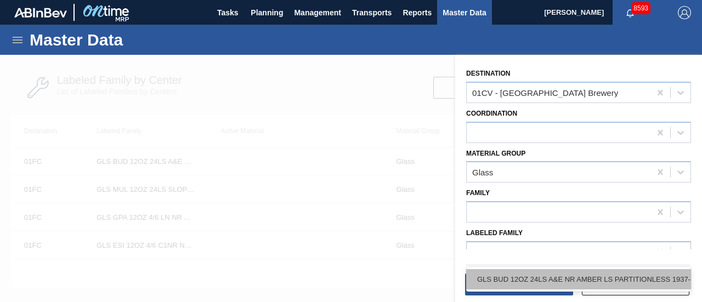
click at [522, 275] on div "GLS BUD 12OZ 24LS A&E NR AMBER LS PARTITIONLESS 1937-D" at bounding box center [578, 279] width 225 height 20
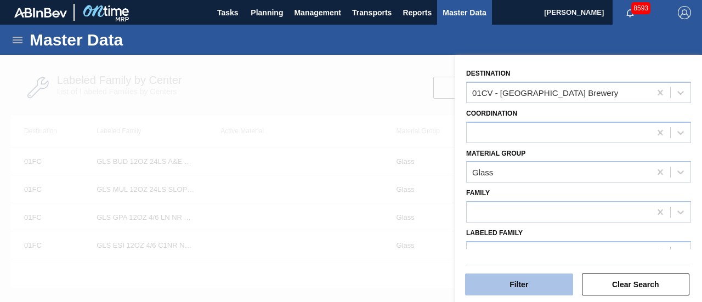
click at [505, 286] on button "Filter" at bounding box center [519, 285] width 108 height 22
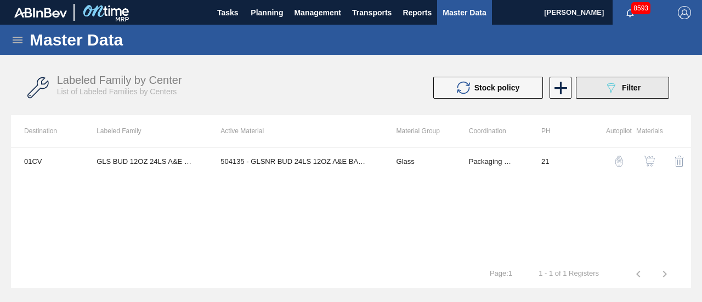
click at [597, 88] on button "089F7B8B-B2A5-4AFE-B5C0-19BA573D28AC Filter" at bounding box center [622, 88] width 93 height 22
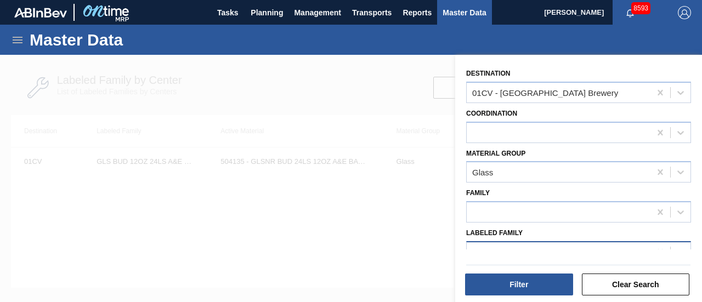
click at [657, 248] on icon at bounding box center [660, 252] width 11 height 11
paste Family "GLS BUD 12OZ 4/6 A&E NR AMBER BSKT"
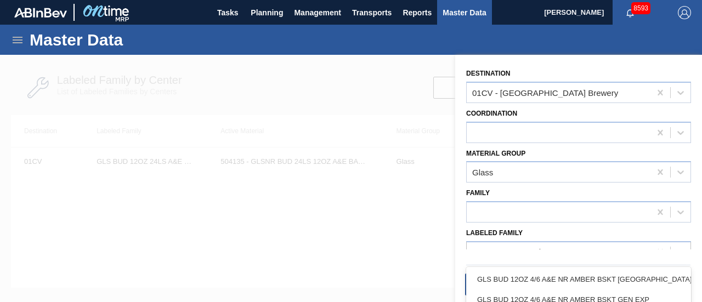
type Family "GLS BUD 12OZ 4/6 A&E NR AMBER BSKT"
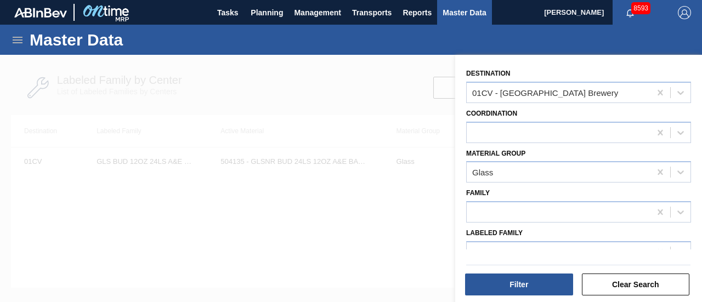
click at [552, 234] on div "Labeled Family" at bounding box center [578, 243] width 225 height 37
click at [485, 245] on div at bounding box center [559, 252] width 184 height 16
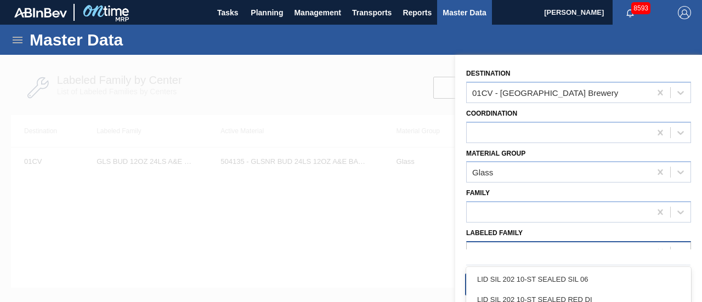
paste Family "GLS BUD 12OZ 4/6 A&E NR AMBER BSKT"
type Family "GLS BUD 12OZ 4/6 A&E NR AMBER BSKT"
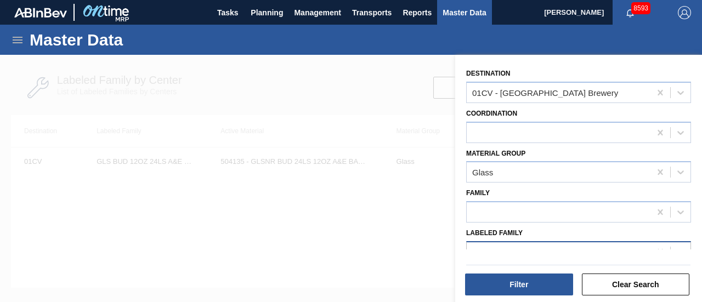
click at [658, 248] on icon at bounding box center [660, 252] width 11 height 11
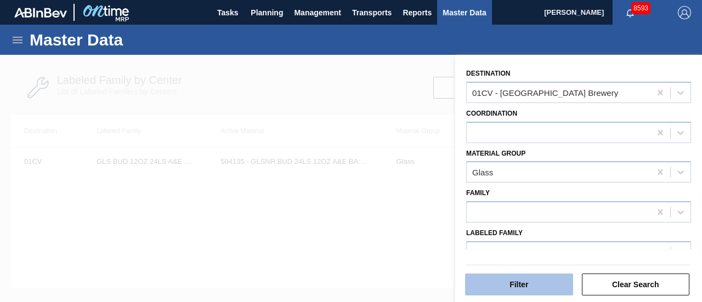
click at [555, 290] on button "Filter" at bounding box center [519, 285] width 108 height 22
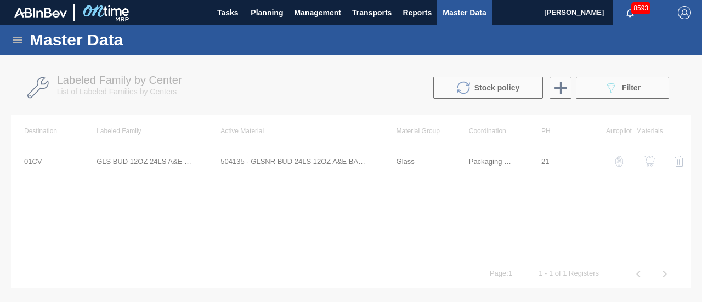
click at [307, 86] on div at bounding box center [351, 178] width 702 height 247
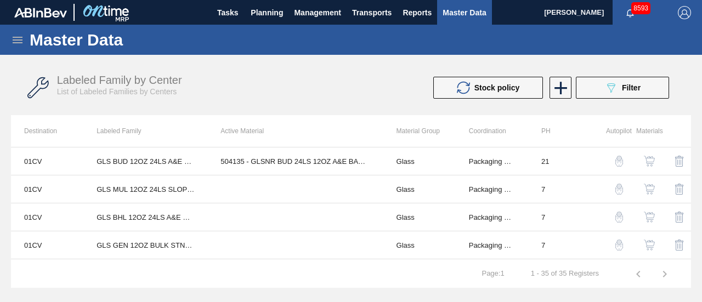
scroll to position [346, 0]
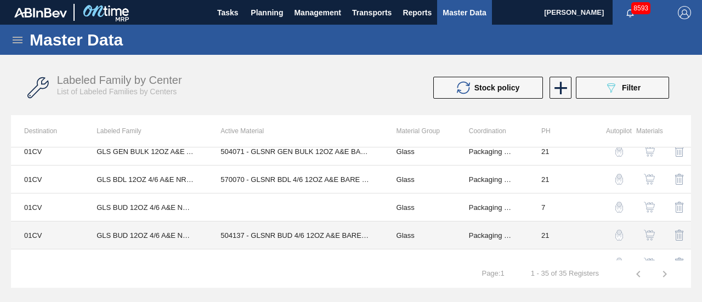
click at [161, 233] on td "GLS BUD 12OZ 4/6 A&E NR AMBER BSKT" at bounding box center [145, 236] width 124 height 28
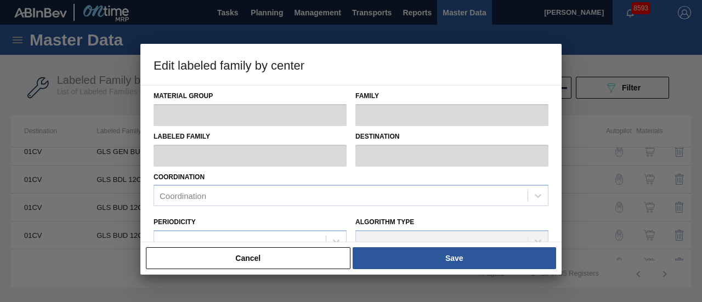
type input "Glass"
type input "GLS BUD 12OZ 4/6 A&E NR AMBER BSKT"
type input "01CV - [GEOGRAPHIC_DATA] Brewery"
type input "21"
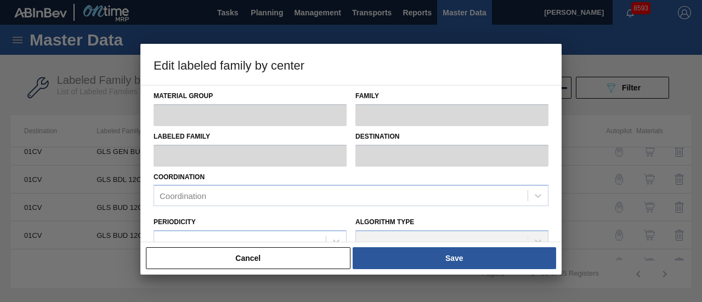
type input "0"
type input "10,000,000"
type input "0"
checkbox input "true"
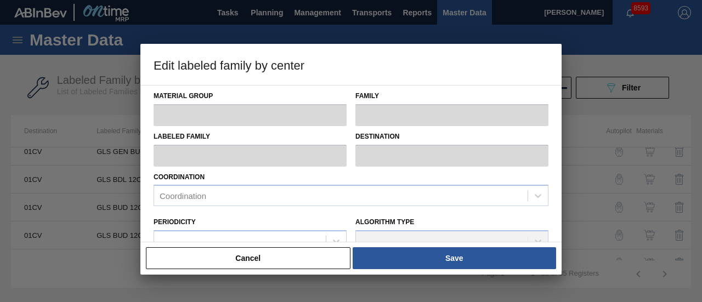
checkbox input "true"
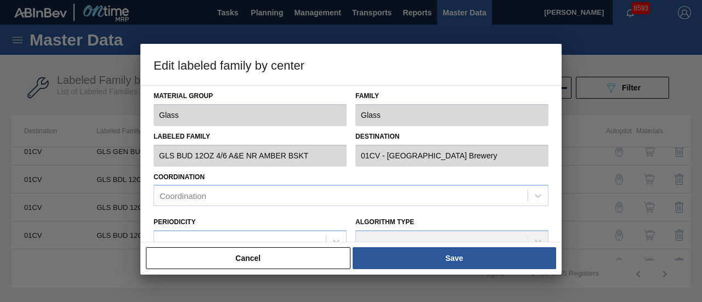
click at [161, 233] on div at bounding box center [250, 240] width 193 height 21
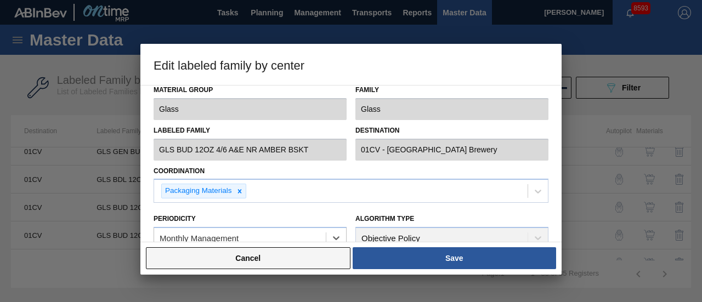
click at [253, 257] on button "Cancel" at bounding box center [248, 258] width 205 height 22
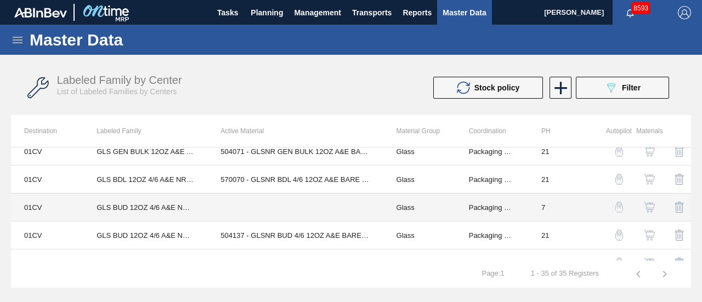
click at [162, 205] on td "GLS BUD 12OZ 4/6 A&E NR AMBER BSKT GEN EXP" at bounding box center [145, 208] width 124 height 28
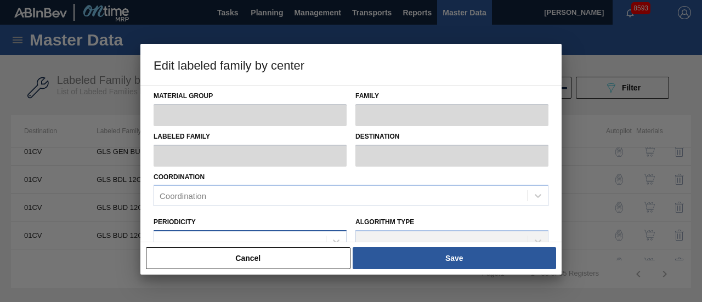
type input "Glass"
type input "GLS BUD 12OZ 4/6 A&E NR AMBER BSKT GEN EXP"
type input "01CV - [GEOGRAPHIC_DATA] Brewery"
type input "7"
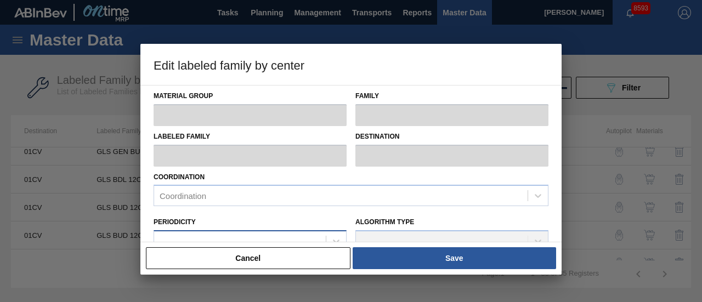
type input "0"
type input "10,000,000"
type input "0"
checkbox input "true"
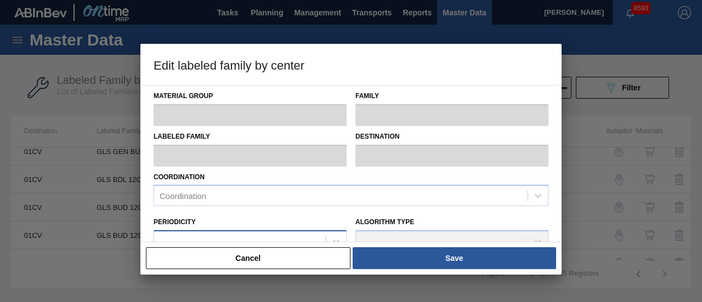
checkbox input "true"
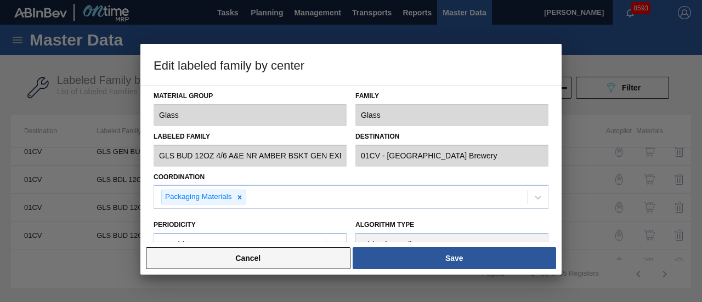
click at [283, 254] on button "Cancel" at bounding box center [248, 258] width 205 height 22
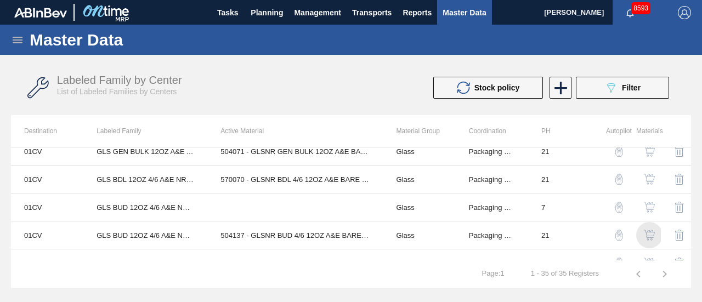
click at [649, 236] on img "button" at bounding box center [649, 235] width 11 height 11
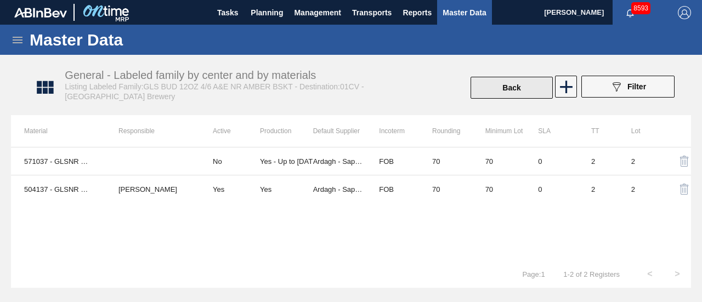
click at [511, 82] on button "Back" at bounding box center [512, 88] width 82 height 22
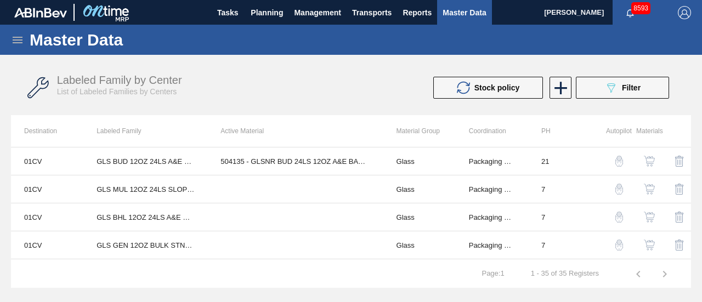
click at [12, 43] on icon at bounding box center [17, 39] width 13 height 13
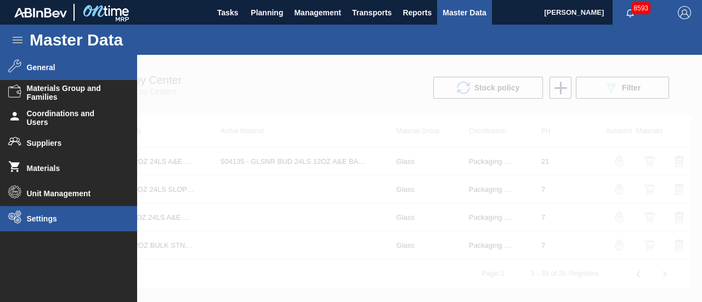
click at [33, 210] on li "Settings" at bounding box center [68, 218] width 137 height 25
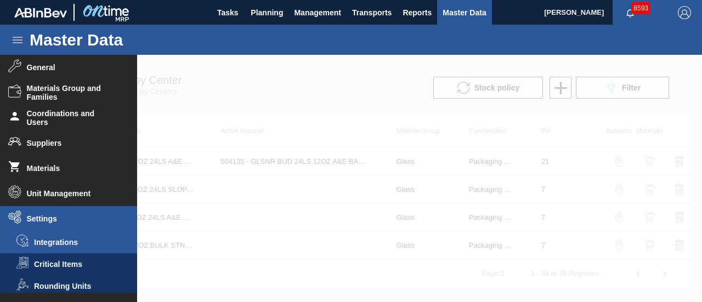
scroll to position [48, 0]
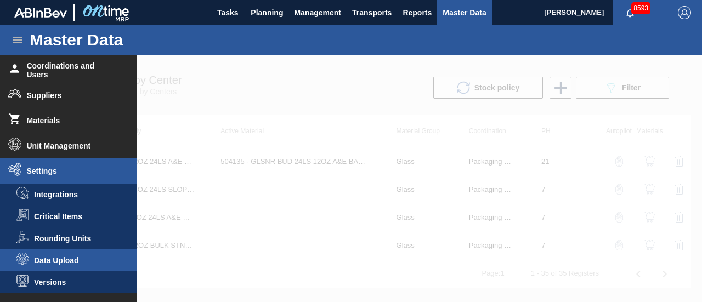
click at [78, 256] on span "Data Upload" at bounding box center [76, 260] width 84 height 9
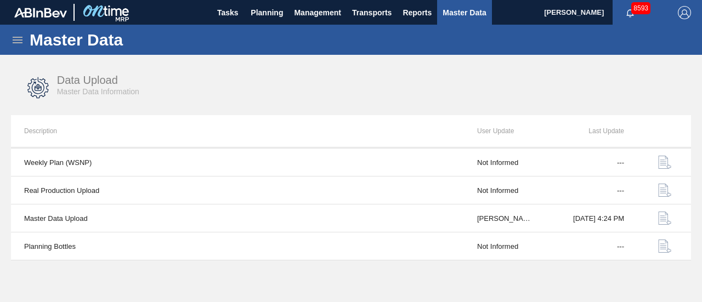
scroll to position [139, 0]
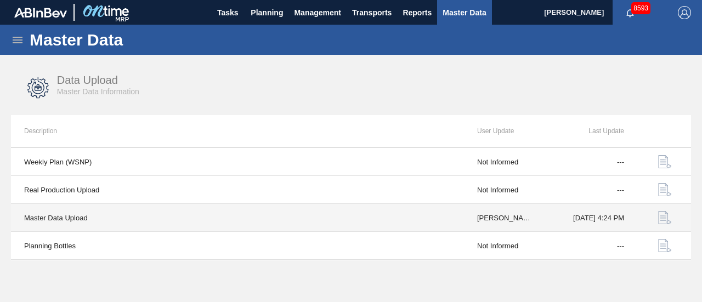
click at [661, 212] on img "button" at bounding box center [664, 217] width 13 height 13
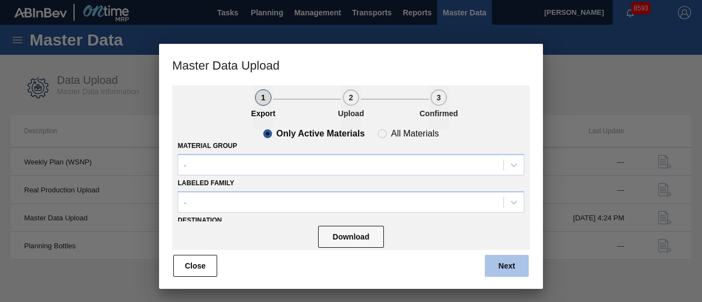
click at [490, 264] on button "Next" at bounding box center [507, 266] width 44 height 22
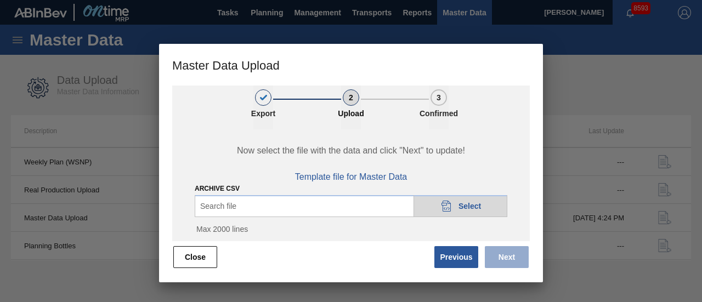
click at [449, 202] on icon "20DAD902-3625-4257-8FDA-0C0CB19E2A3D" at bounding box center [446, 206] width 13 height 13
click at [499, 256] on button "Next" at bounding box center [507, 257] width 44 height 22
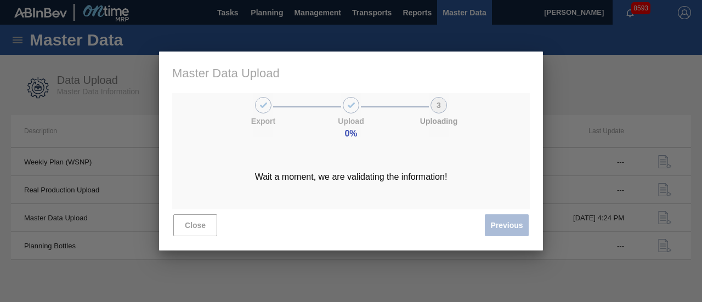
click at [425, 207] on div "0% Wait a moment, we are validating the information!" at bounding box center [351, 151] width 384 height 199
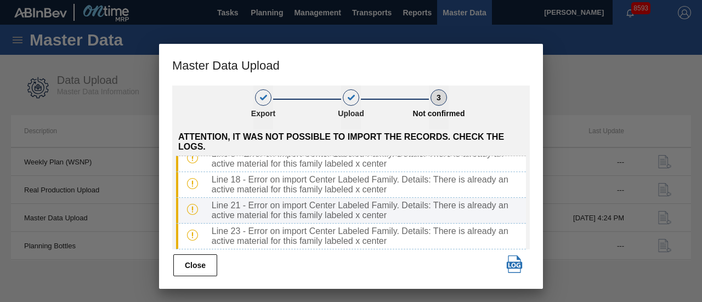
scroll to position [57, 0]
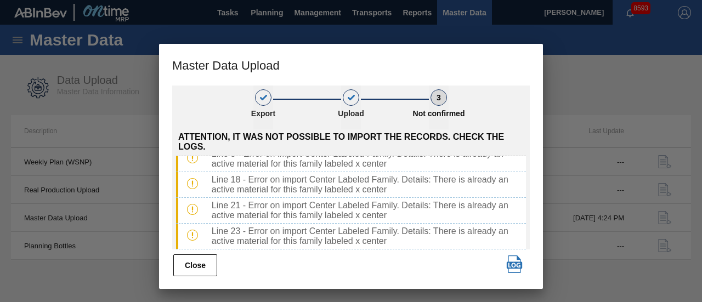
click at [205, 261] on button "Close" at bounding box center [195, 266] width 44 height 22
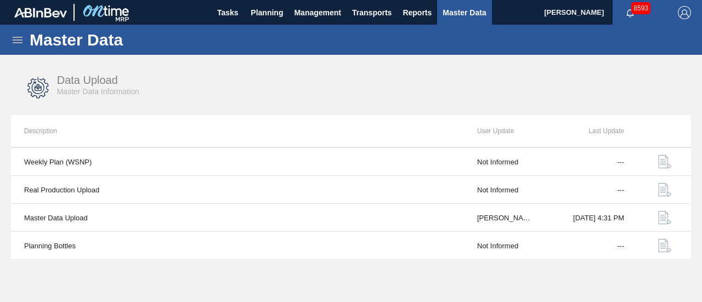
click at [16, 37] on icon at bounding box center [18, 40] width 10 height 7
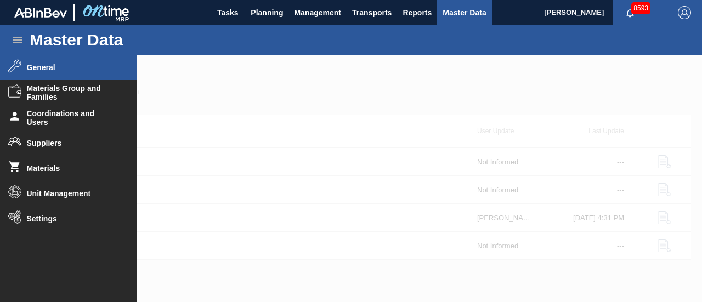
click at [42, 71] on span "General" at bounding box center [72, 67] width 91 height 9
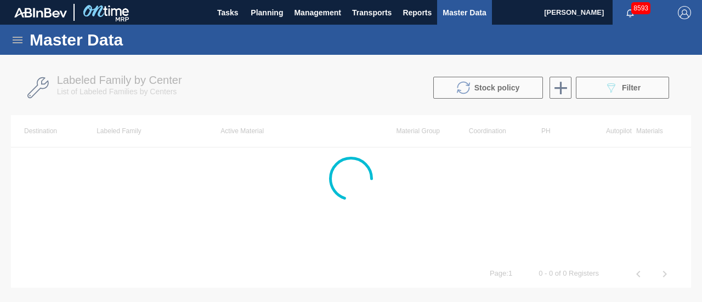
click at [623, 91] on div at bounding box center [351, 178] width 702 height 247
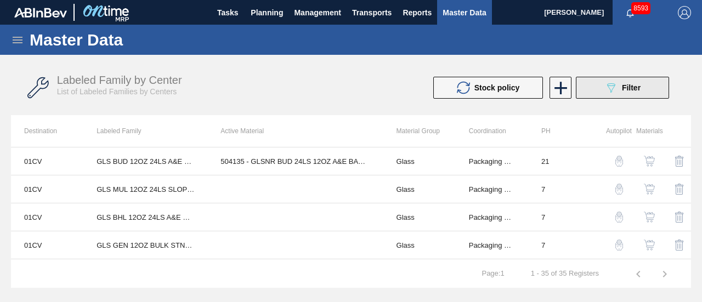
click at [614, 91] on icon "089F7B8B-B2A5-4AFE-B5C0-19BA573D28AC" at bounding box center [610, 87] width 13 height 13
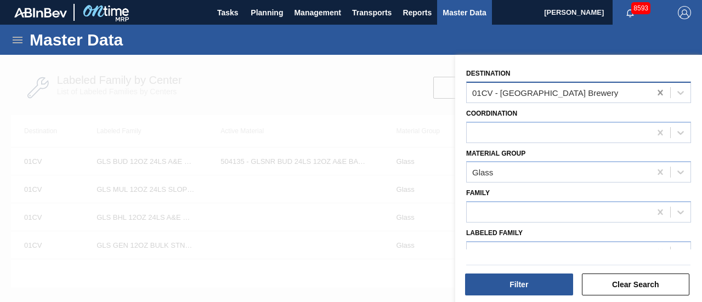
click at [656, 93] on icon at bounding box center [660, 92] width 11 height 11
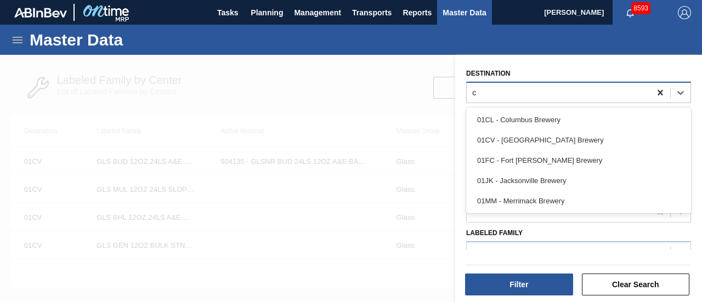
type input "cl"
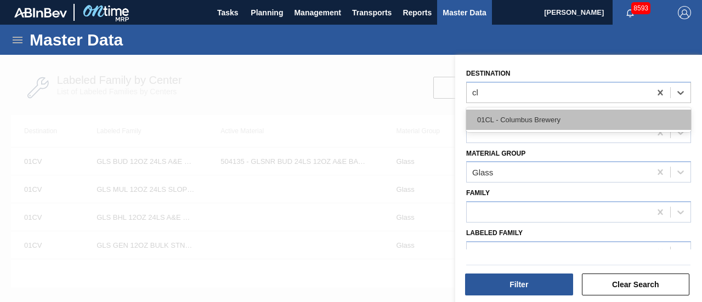
click at [620, 114] on div "01CL - Columbus Brewery" at bounding box center [578, 120] width 225 height 20
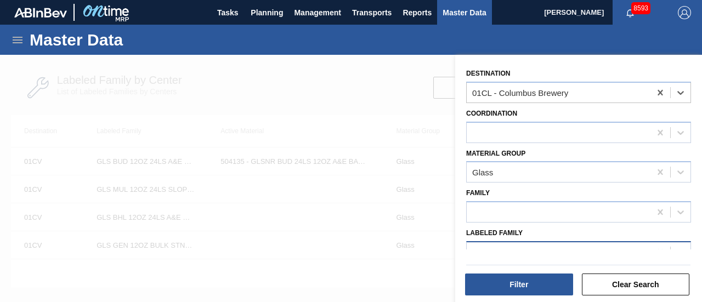
click at [531, 243] on div at bounding box center [578, 251] width 225 height 21
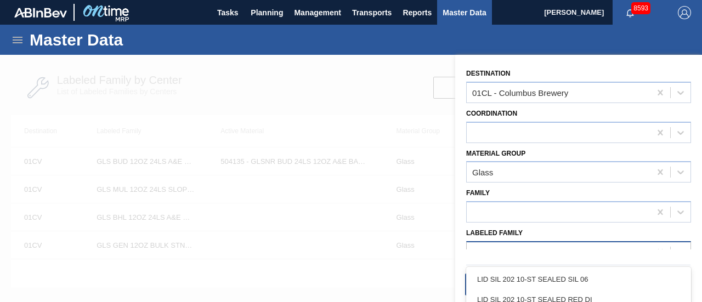
paste Family "GLS BZ0 12OZ 4/6 A&E NR AMBER BSKT"
type Family "GLS BZ0 12OZ 4/6 A&E NR AMBER BSKT"
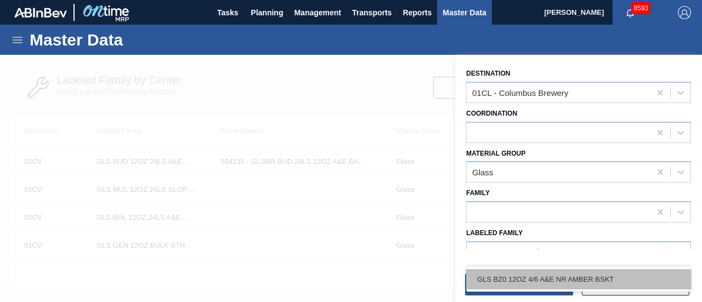
click at [541, 275] on div "GLS BZ0 12OZ 4/6 A&E NR AMBER BSKT" at bounding box center [578, 279] width 225 height 20
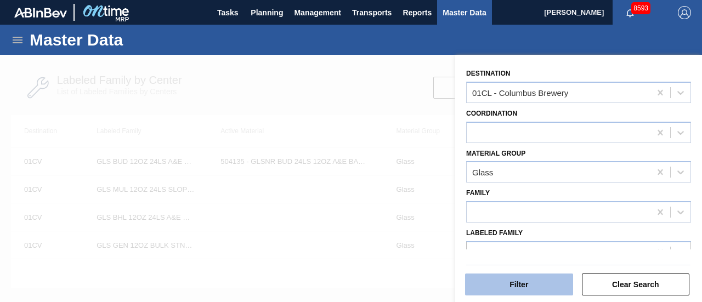
click at [528, 284] on button "Filter" at bounding box center [519, 285] width 108 height 22
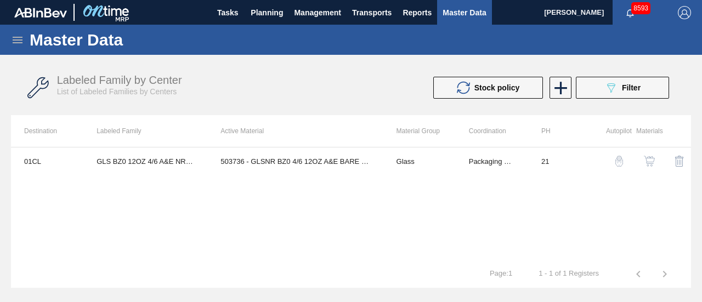
click at [645, 161] on img "button" at bounding box center [649, 161] width 11 height 11
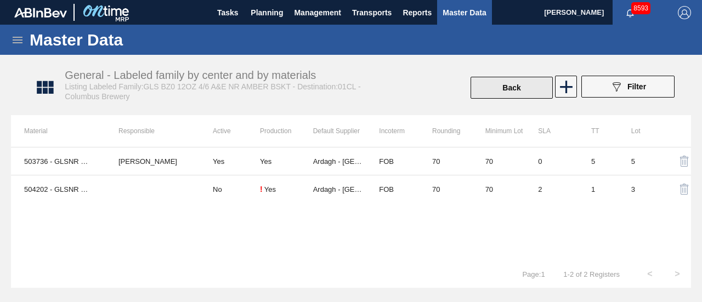
click at [529, 94] on button "Back" at bounding box center [512, 88] width 82 height 22
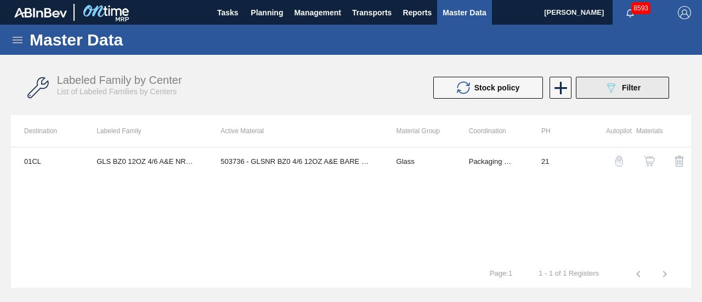
click at [611, 88] on icon "089F7B8B-B2A5-4AFE-B5C0-19BA573D28AC" at bounding box center [610, 87] width 13 height 13
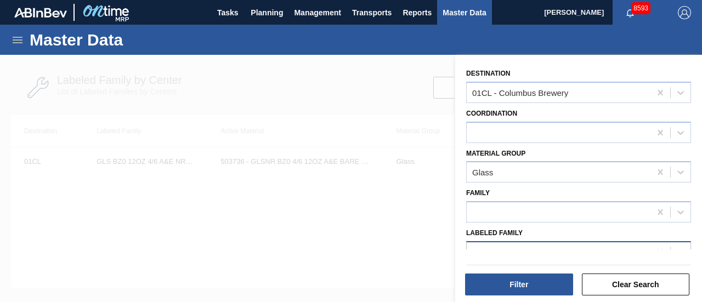
click at [660, 248] on icon at bounding box center [660, 252] width 11 height 11
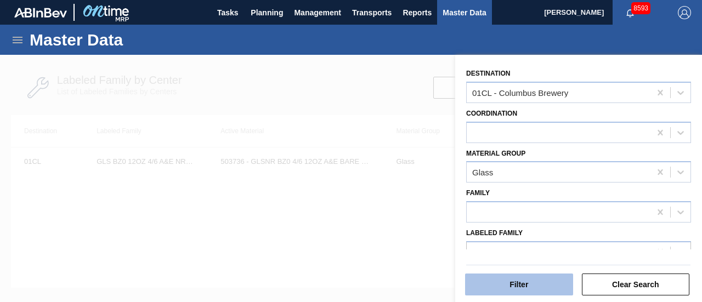
click at [557, 283] on button "Filter" at bounding box center [519, 285] width 108 height 22
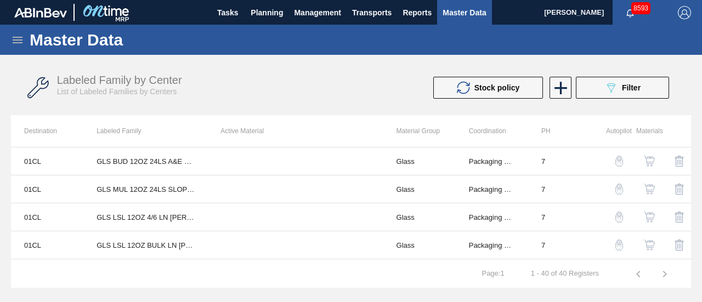
click at [391, 65] on div "Labeled Family by Center List of Labeled Families by Centers Stock policy 089F7…" at bounding box center [351, 87] width 680 height 55
